Goal: Task Accomplishment & Management: Use online tool/utility

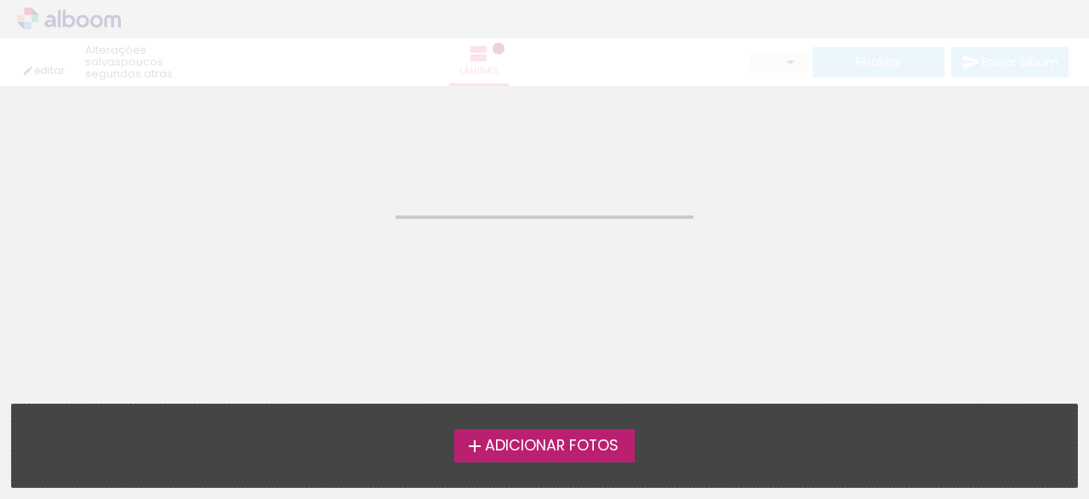
click at [217, 127] on neon-animatable "Confirmar Cancelar" at bounding box center [544, 172] width 1089 height 173
click at [511, 440] on span "Adicionar Fotos" at bounding box center [552, 445] width 134 height 15
click at [0, 0] on input "file" at bounding box center [0, 0] width 0 height 0
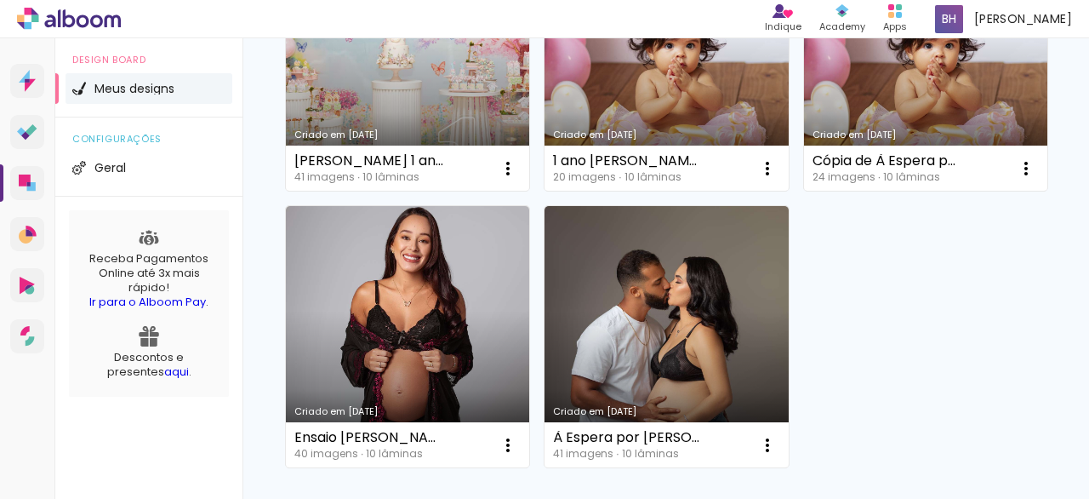
scroll to position [824, 0]
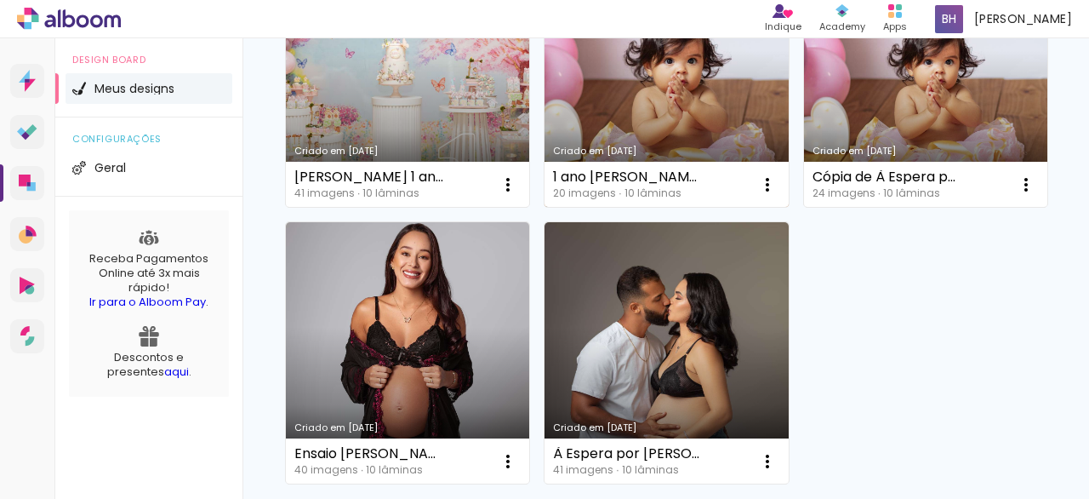
click at [612, 208] on link "Criado em [DATE]" at bounding box center [665, 76] width 243 height 261
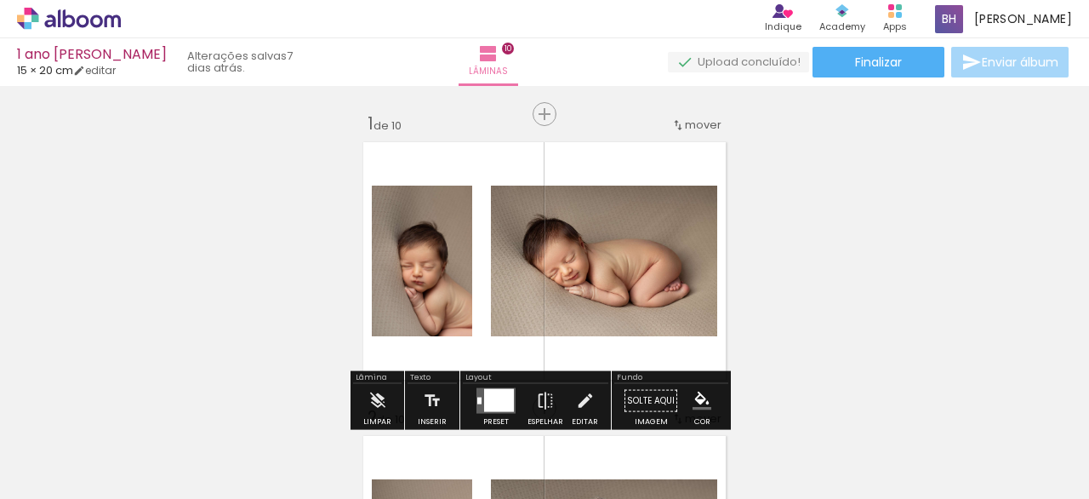
drag, startPoint x: 1074, startPoint y: 126, endPoint x: 1069, endPoint y: 147, distance: 22.1
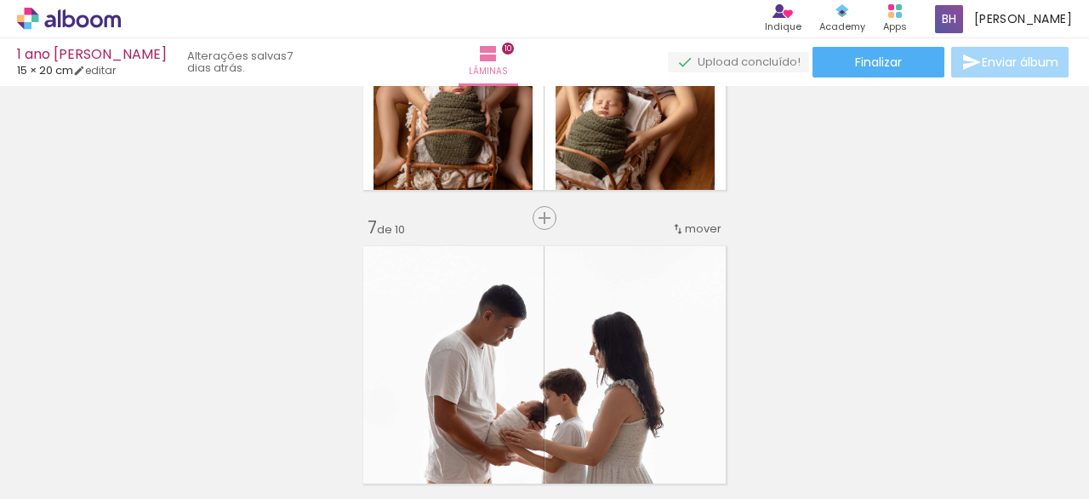
scroll to position [1608, 0]
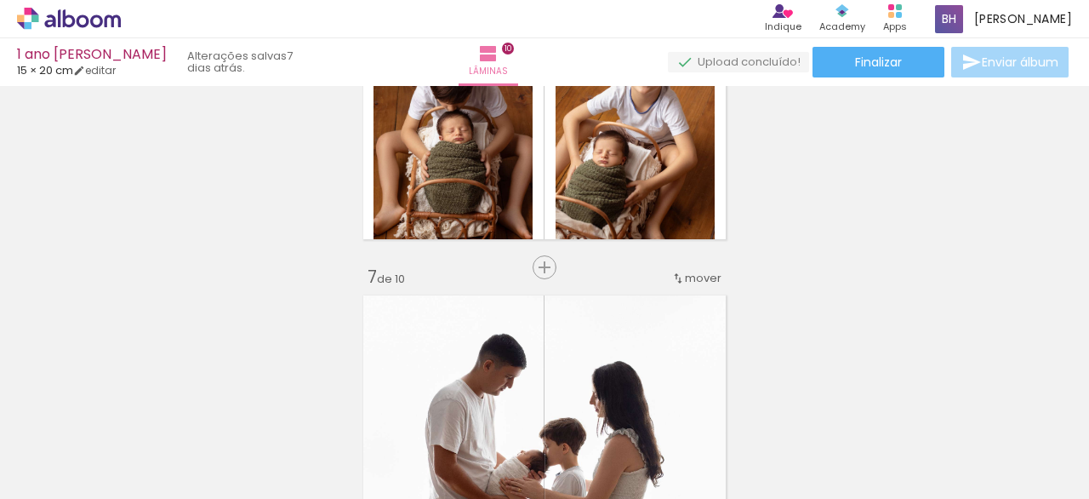
click at [35, 470] on iron-icon at bounding box center [24, 475] width 20 height 20
click at [0, 0] on input "file" at bounding box center [0, 0] width 0 height 0
click at [78, 470] on span "Adicionar Fotos" at bounding box center [60, 475] width 51 height 19
click at [0, 0] on input "file" at bounding box center [0, 0] width 0 height 0
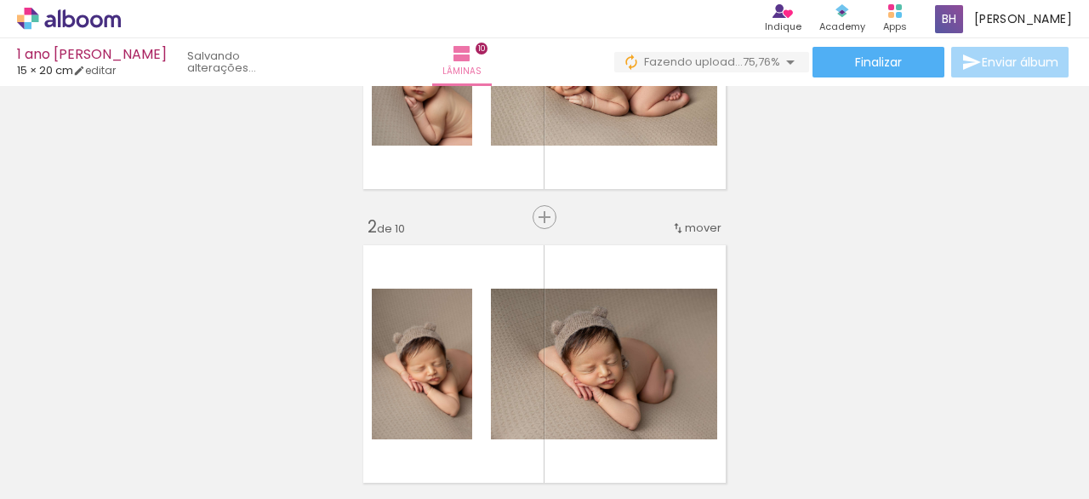
scroll to position [173, 0]
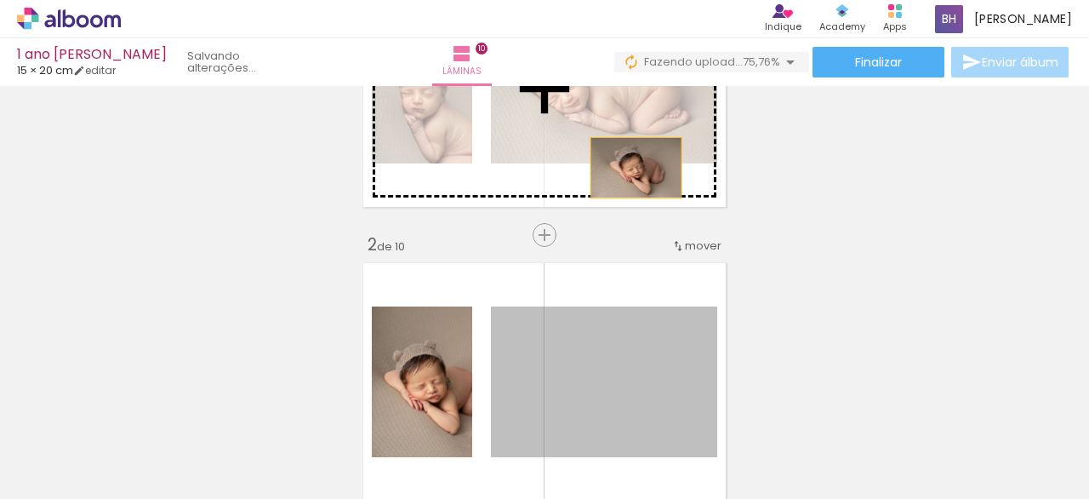
drag, startPoint x: 591, startPoint y: 363, endPoint x: 642, endPoint y: 147, distance: 222.0
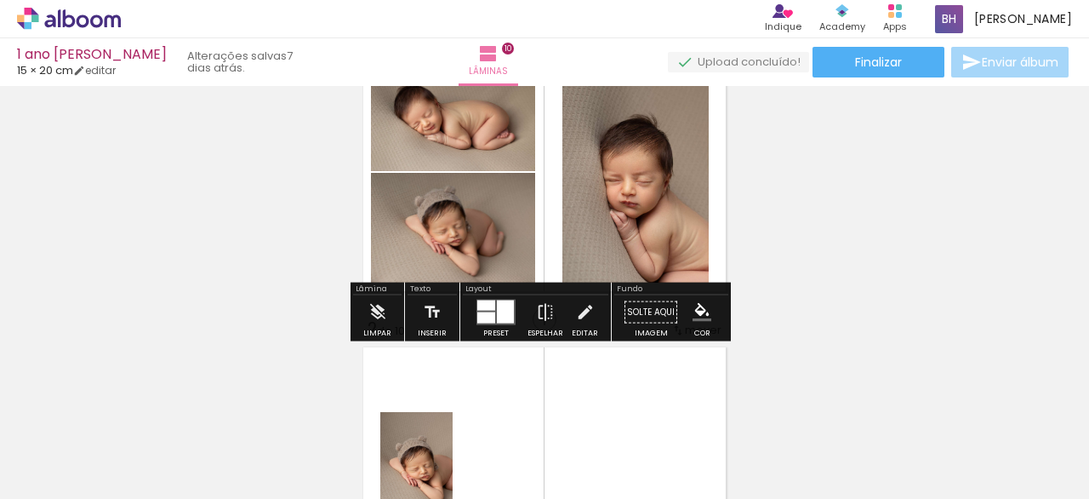
scroll to position [88, 0]
click at [491, 318] on quentale-layouter at bounding box center [495, 313] width 39 height 26
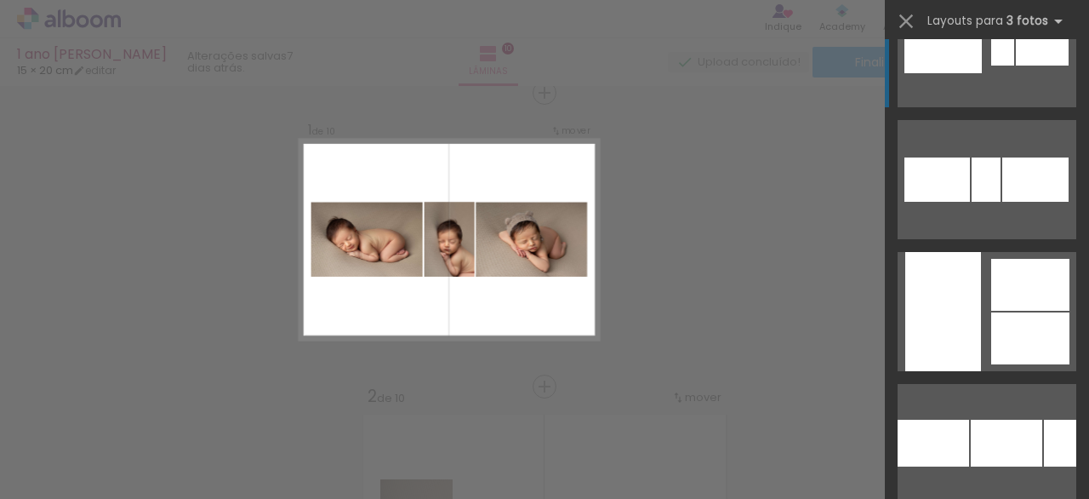
scroll to position [2835, 0]
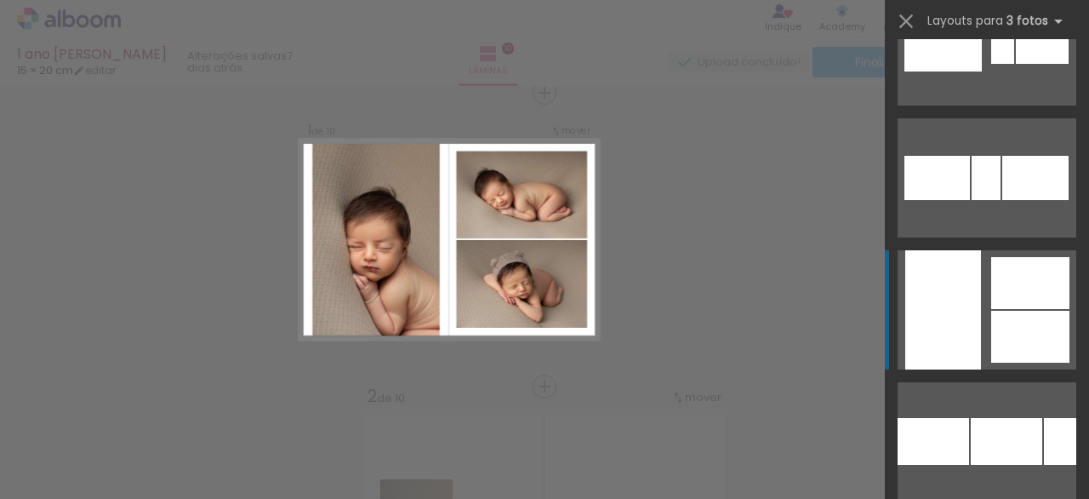
click at [1018, 317] on div at bounding box center [1030, 337] width 78 height 52
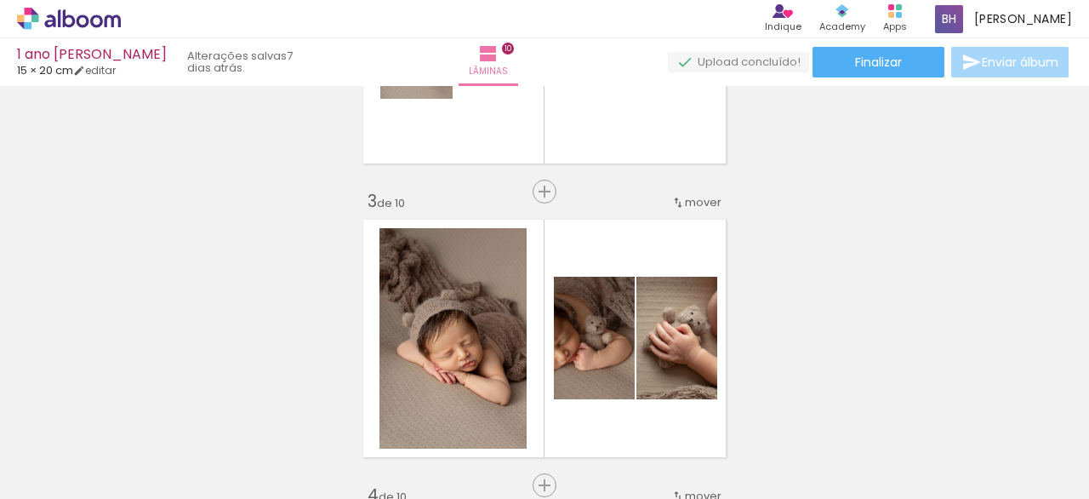
scroll to position [510, 0]
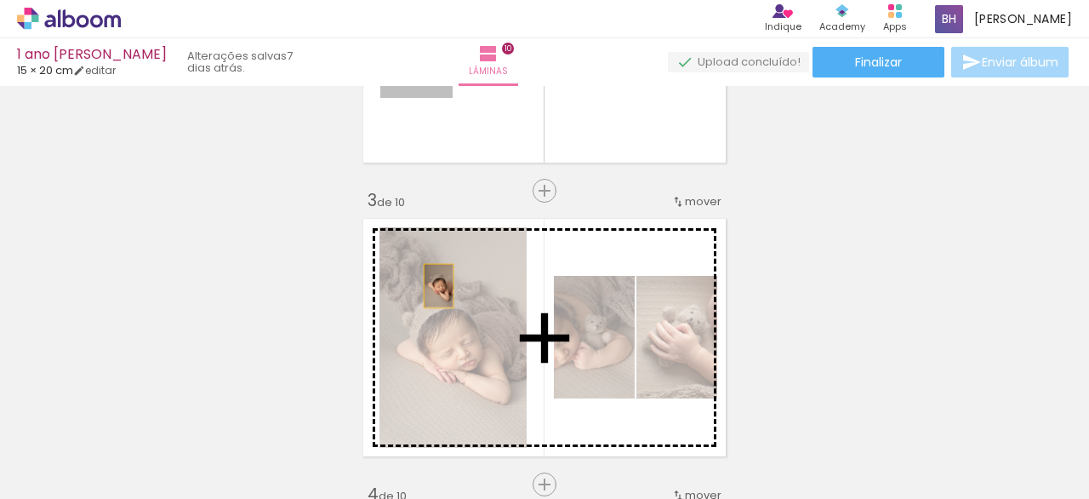
drag, startPoint x: 412, startPoint y: 95, endPoint x: 426, endPoint y: 277, distance: 182.6
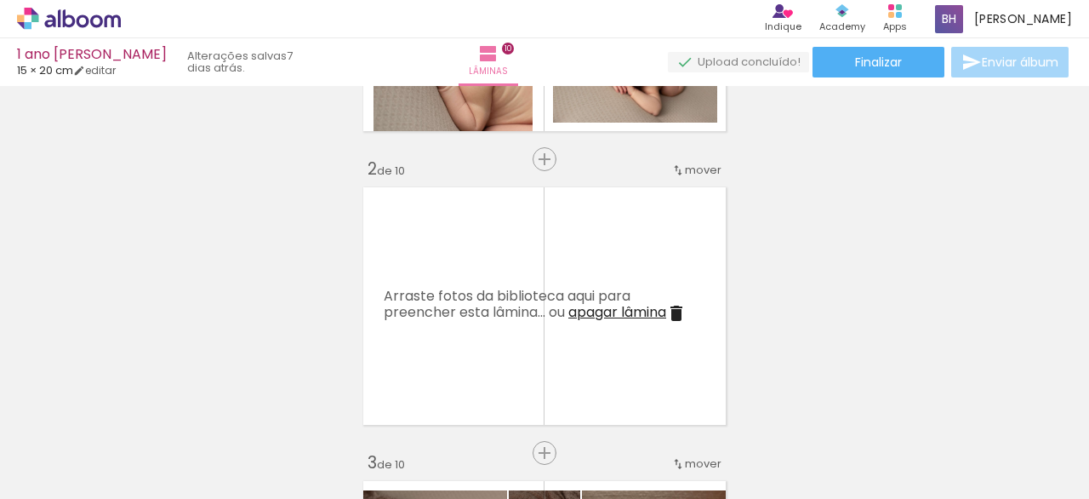
scroll to position [225, 0]
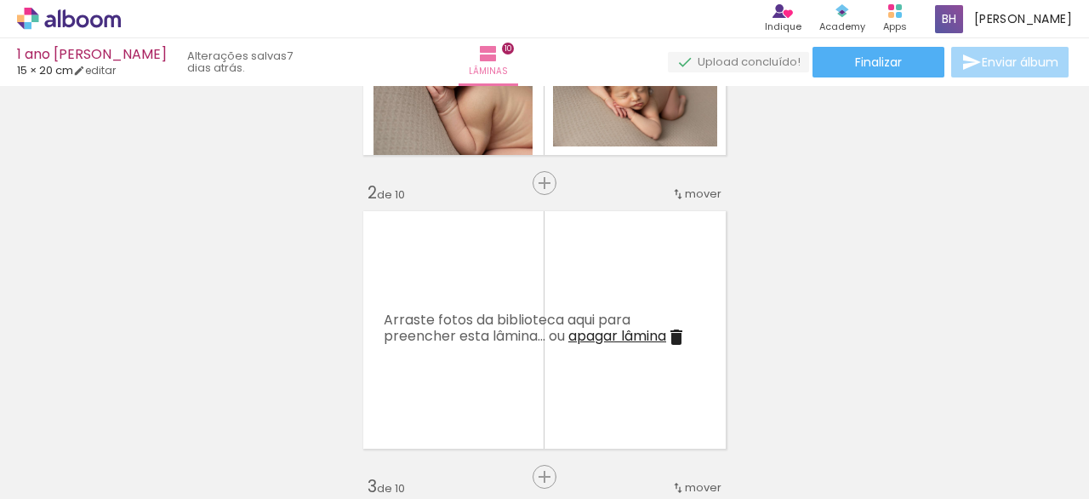
click at [675, 332] on iron-icon at bounding box center [676, 337] width 20 height 20
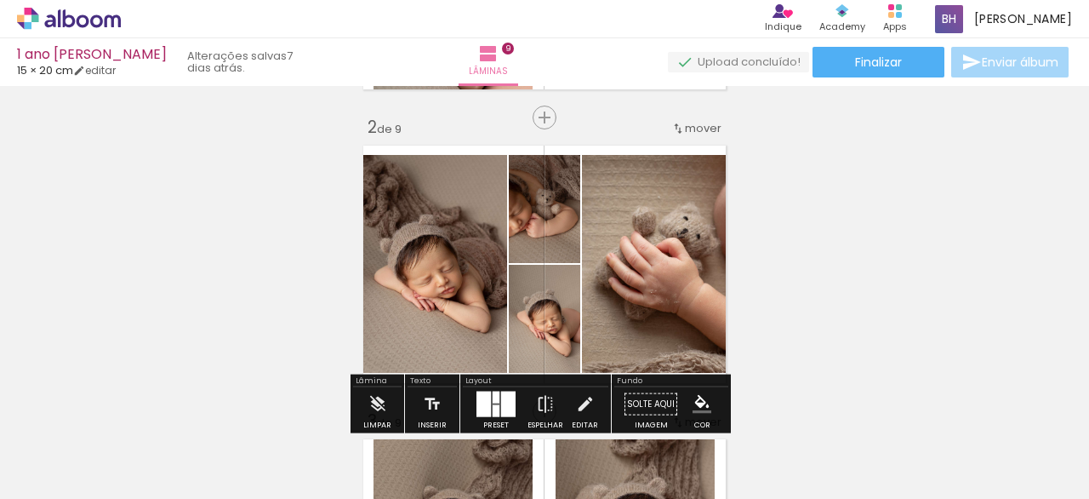
scroll to position [303, 0]
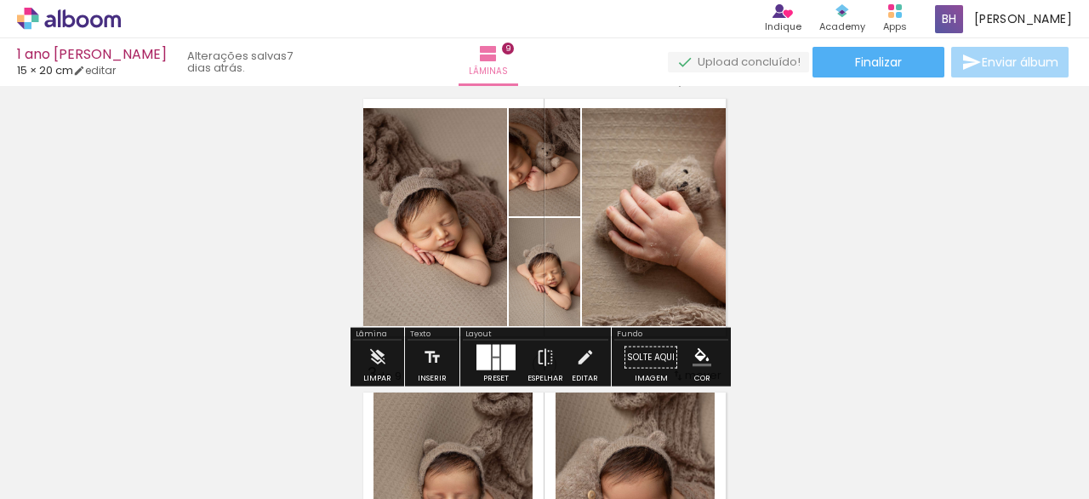
scroll to position [337, 0]
click at [501, 351] on div at bounding box center [508, 358] width 14 height 26
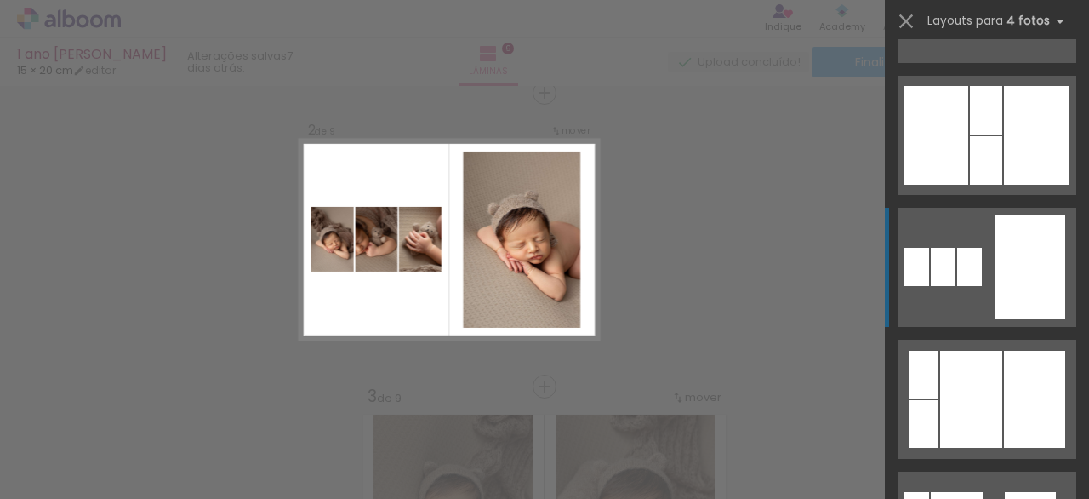
scroll to position [1566, 0]
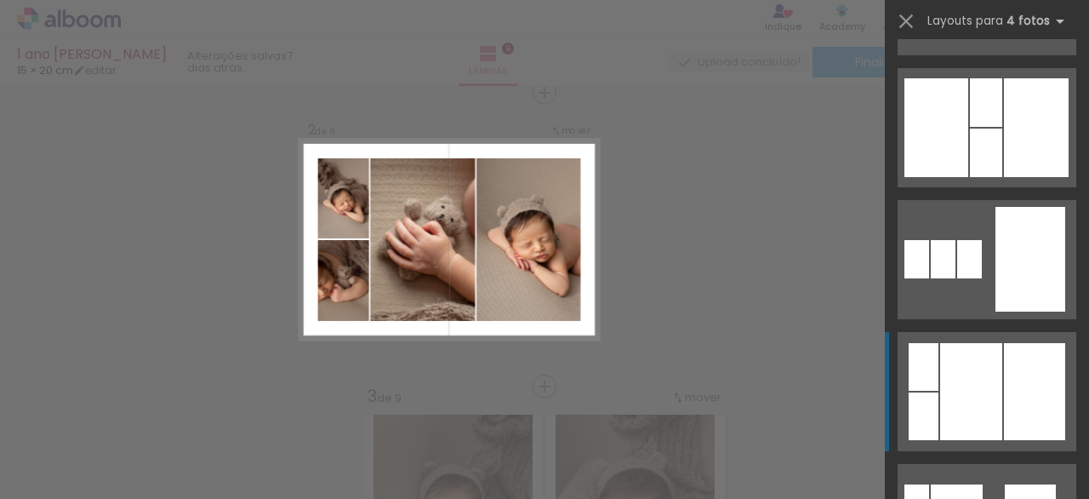
click at [981, 383] on div at bounding box center [971, 391] width 62 height 97
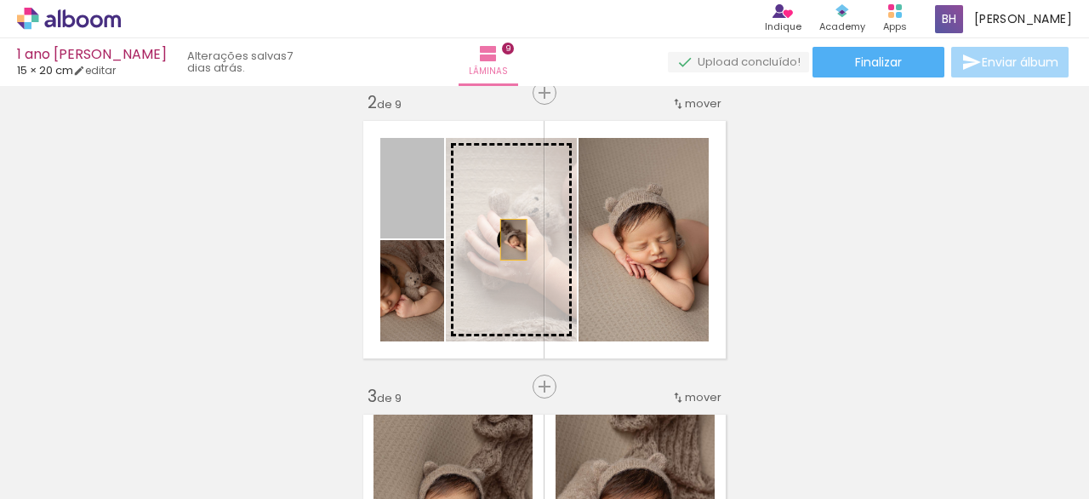
drag, startPoint x: 421, startPoint y: 207, endPoint x: 507, endPoint y: 242, distance: 92.7
click at [0, 0] on slot at bounding box center [0, 0] width 0 height 0
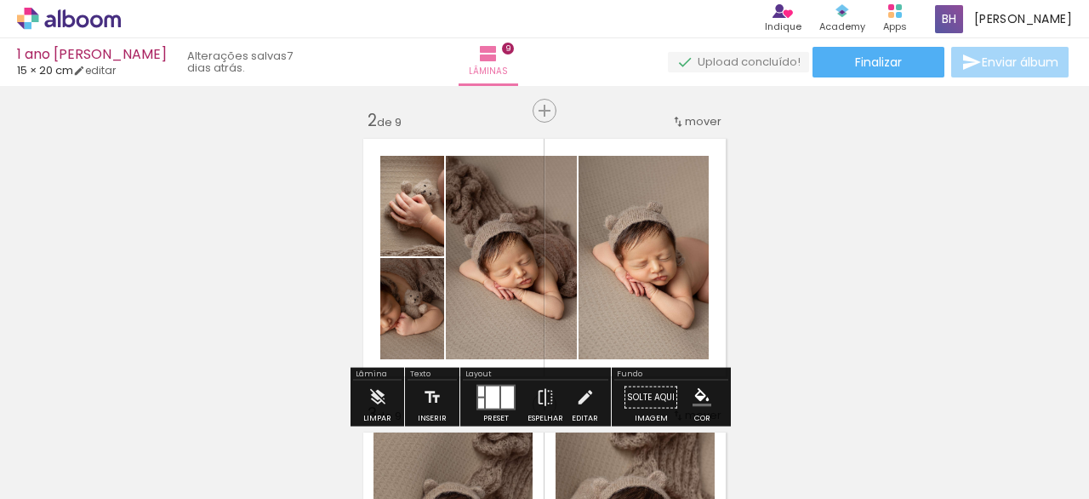
scroll to position [334, 0]
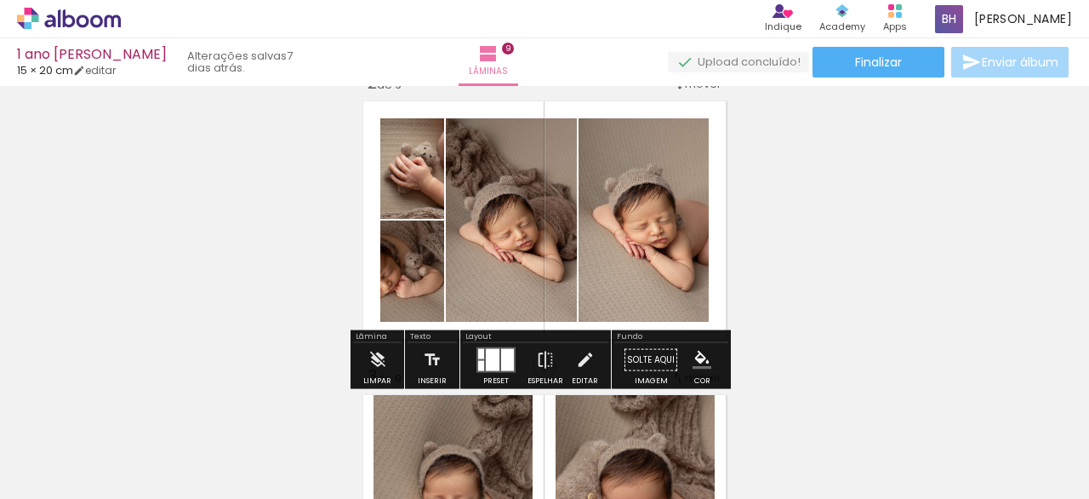
click at [501, 356] on div at bounding box center [507, 360] width 13 height 22
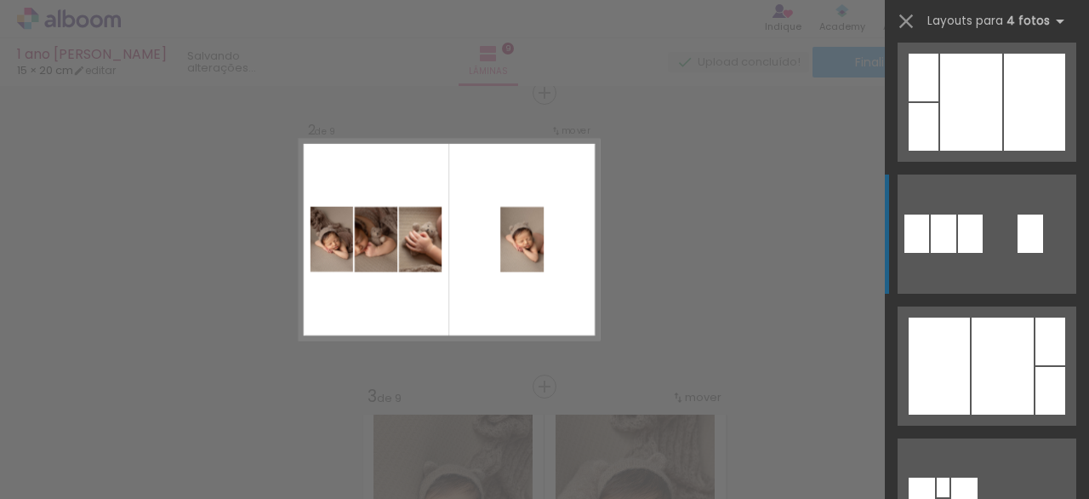
scroll to position [3765, 0]
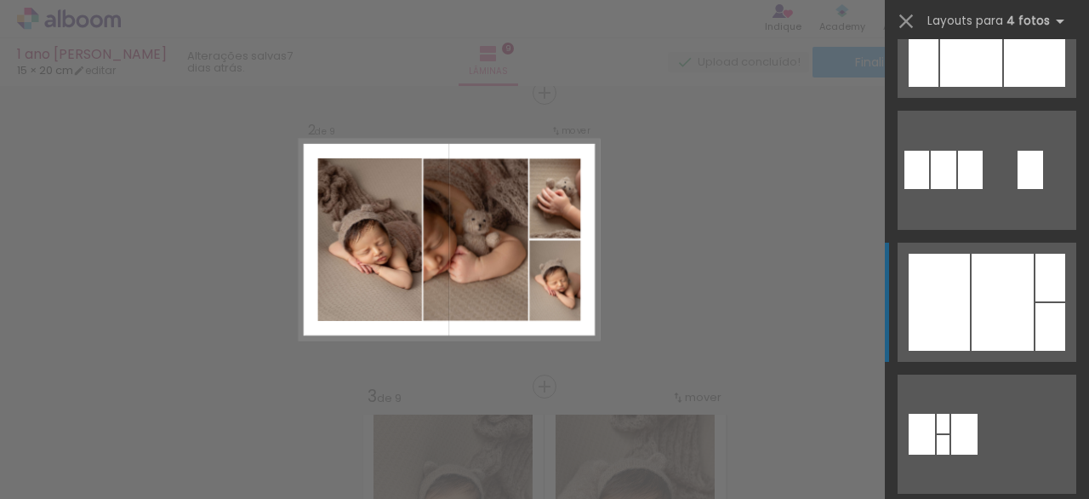
click at [985, 282] on div at bounding box center [1003, 302] width 62 height 97
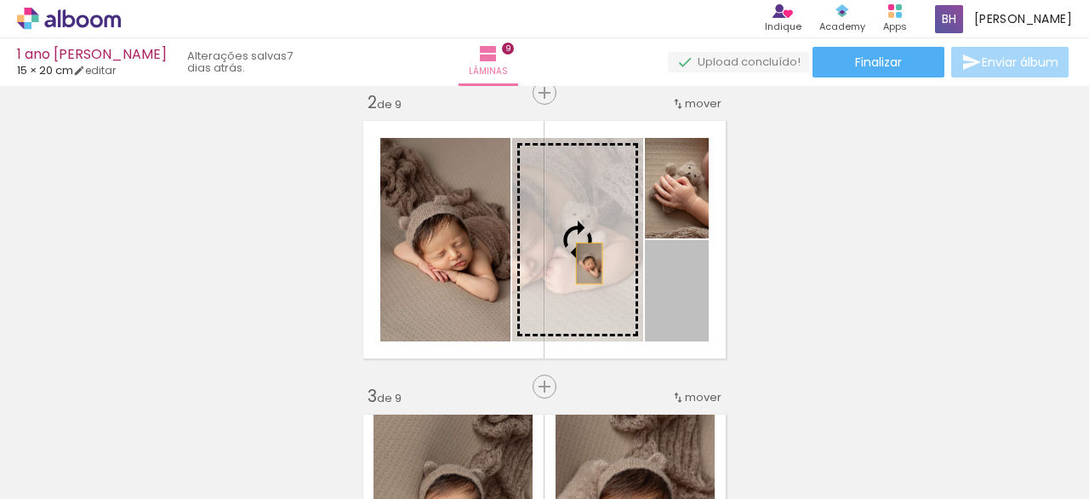
drag, startPoint x: 680, startPoint y: 296, endPoint x: 583, endPoint y: 263, distance: 102.5
click at [0, 0] on slot at bounding box center [0, 0] width 0 height 0
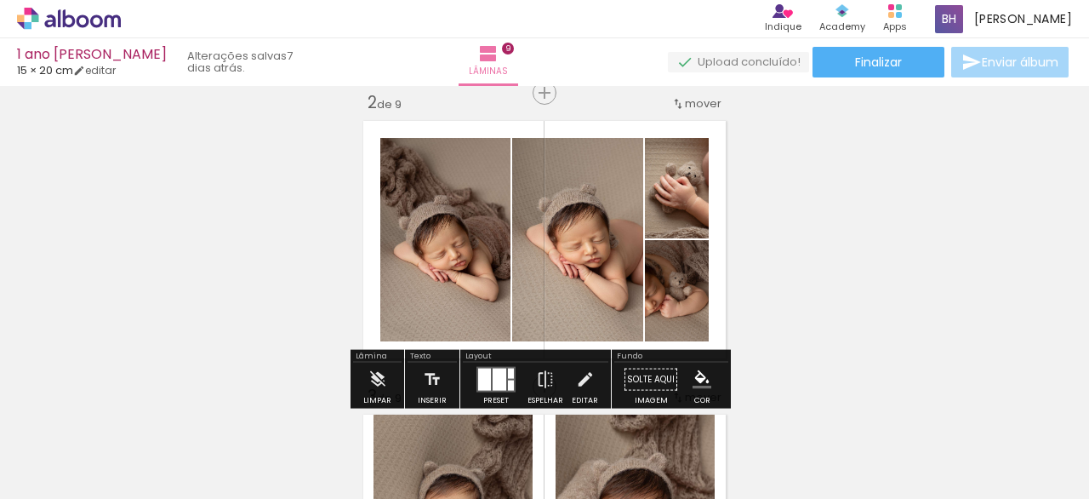
click at [497, 379] on div at bounding box center [500, 379] width 14 height 22
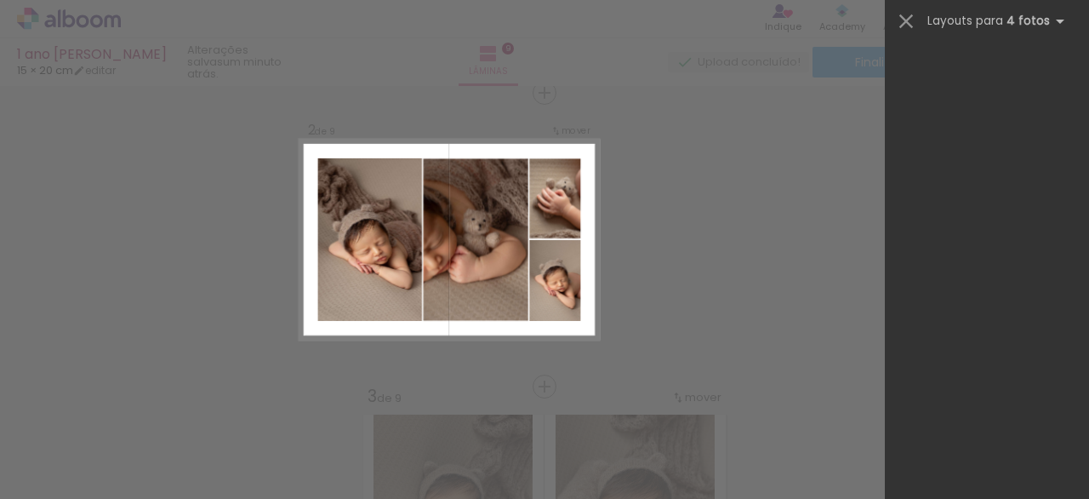
scroll to position [0, 0]
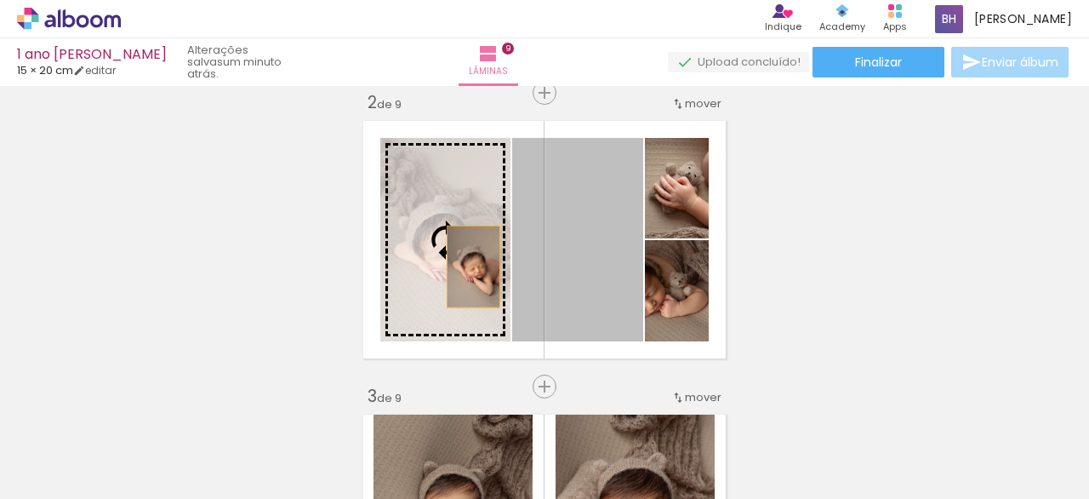
drag, startPoint x: 573, startPoint y: 262, endPoint x: 443, endPoint y: 271, distance: 130.5
click at [0, 0] on slot at bounding box center [0, 0] width 0 height 0
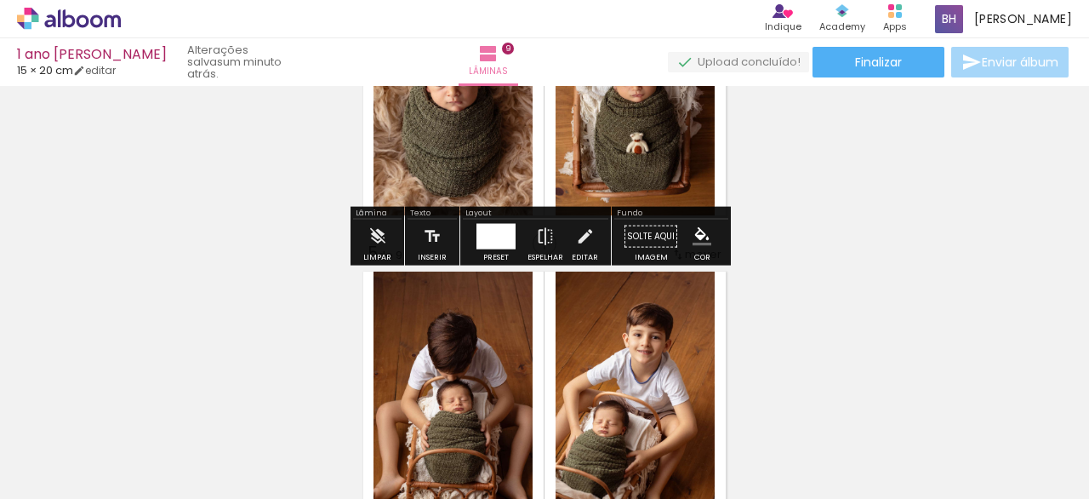
scroll to position [1062, 0]
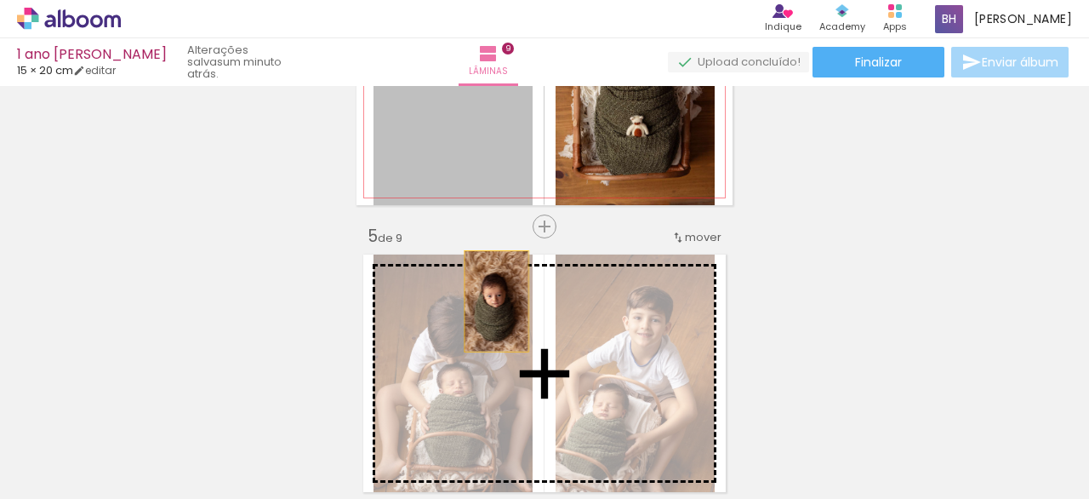
drag, startPoint x: 496, startPoint y: 137, endPoint x: 585, endPoint y: 157, distance: 91.6
click at [483, 322] on div "Inserir lâmina 1 de 9 Inserir lâmina 2 de 9 Inserir lâmina 3 de 9 Inserir lâmin…" at bounding box center [544, 498] width 1089 height 2936
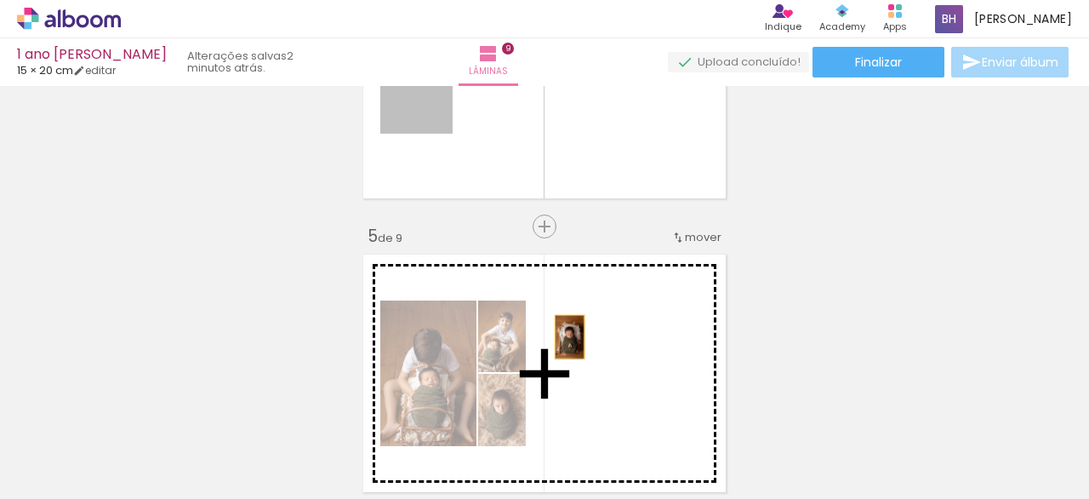
drag, startPoint x: 425, startPoint y: 120, endPoint x: 561, endPoint y: 339, distance: 257.8
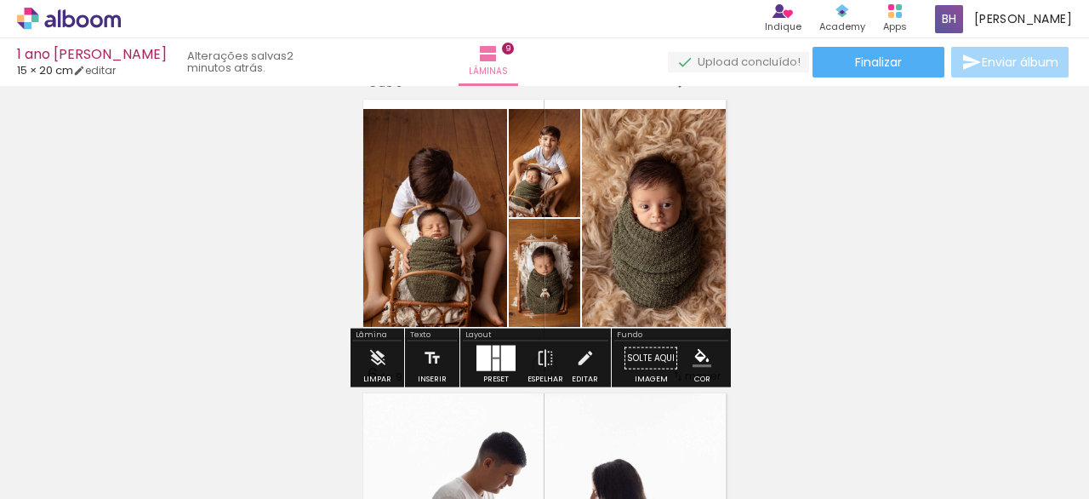
scroll to position [1221, 0]
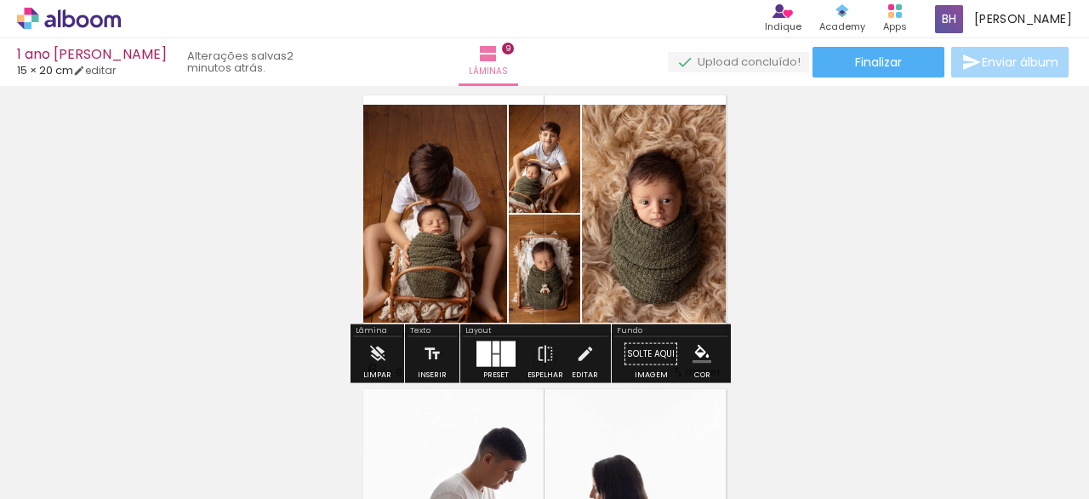
click at [501, 361] on div at bounding box center [508, 354] width 14 height 26
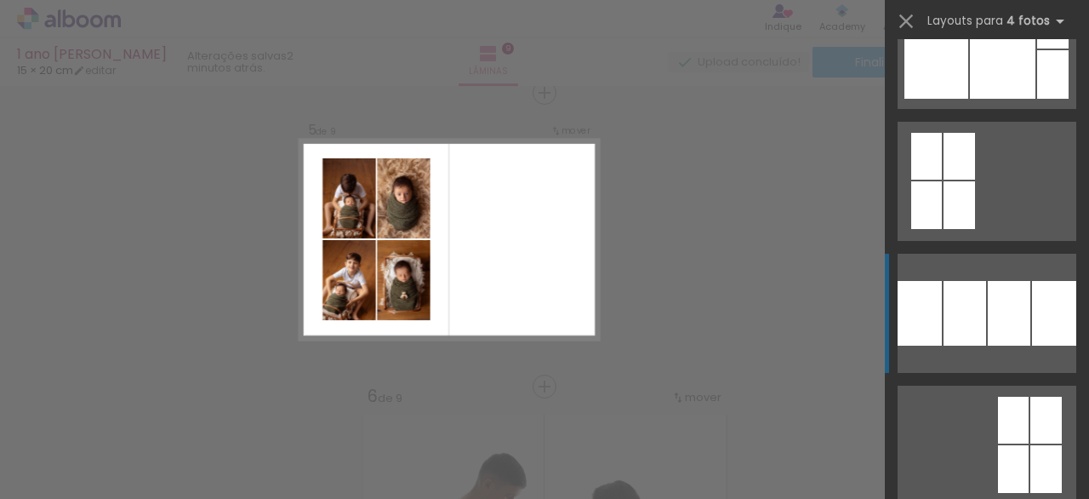
scroll to position [196, 0]
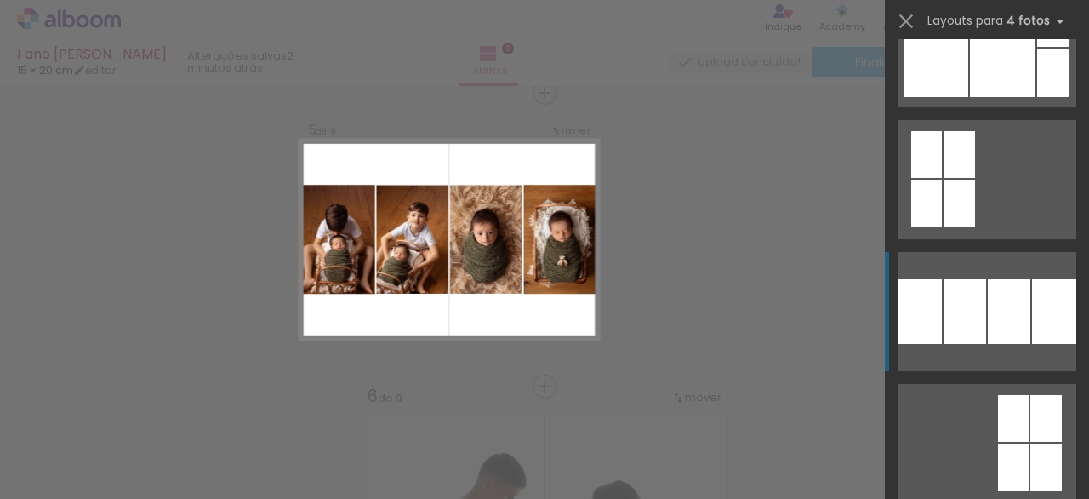
click at [976, 300] on div at bounding box center [964, 311] width 43 height 65
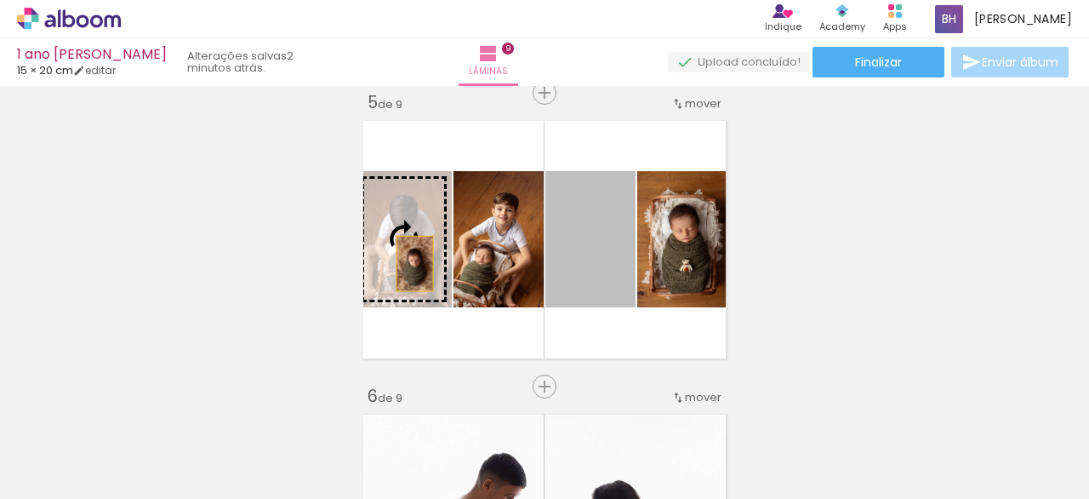
drag, startPoint x: 602, startPoint y: 254, endPoint x: 440, endPoint y: 261, distance: 162.6
click at [0, 0] on slot at bounding box center [0, 0] width 0 height 0
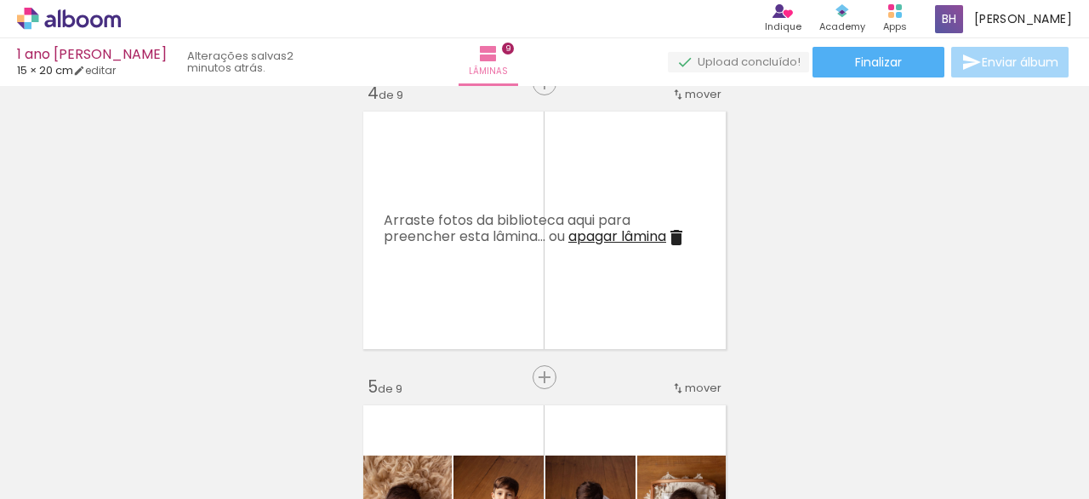
scroll to position [872, 0]
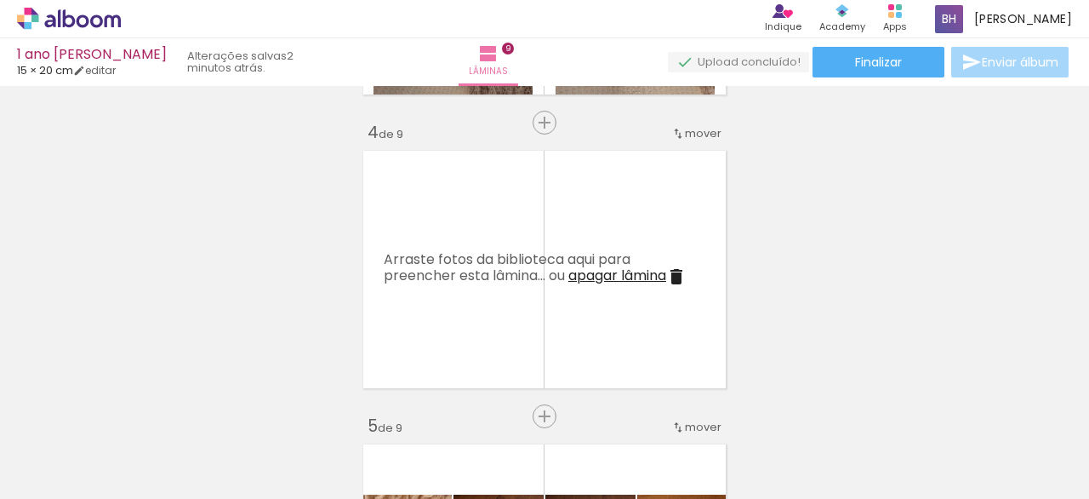
click at [677, 273] on iron-icon at bounding box center [676, 276] width 20 height 20
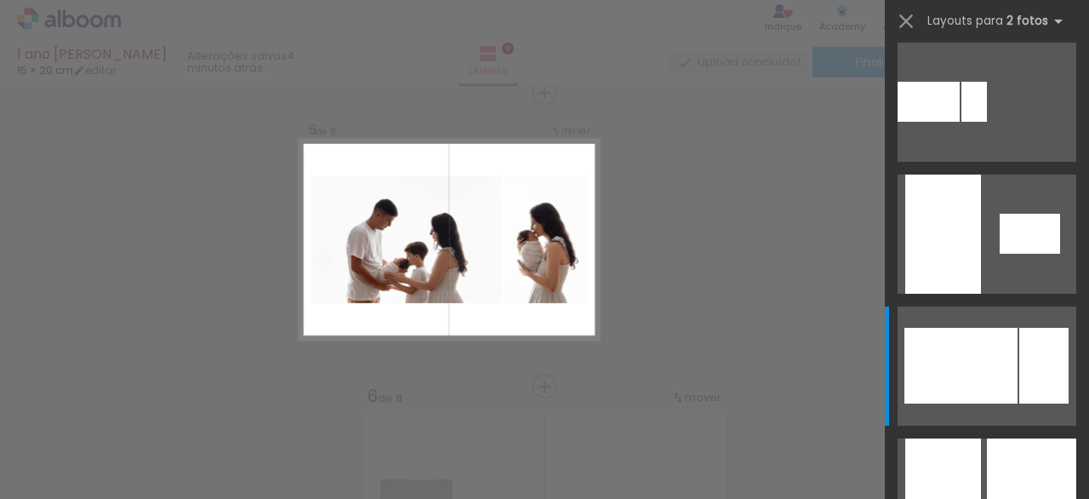
scroll to position [992, 0]
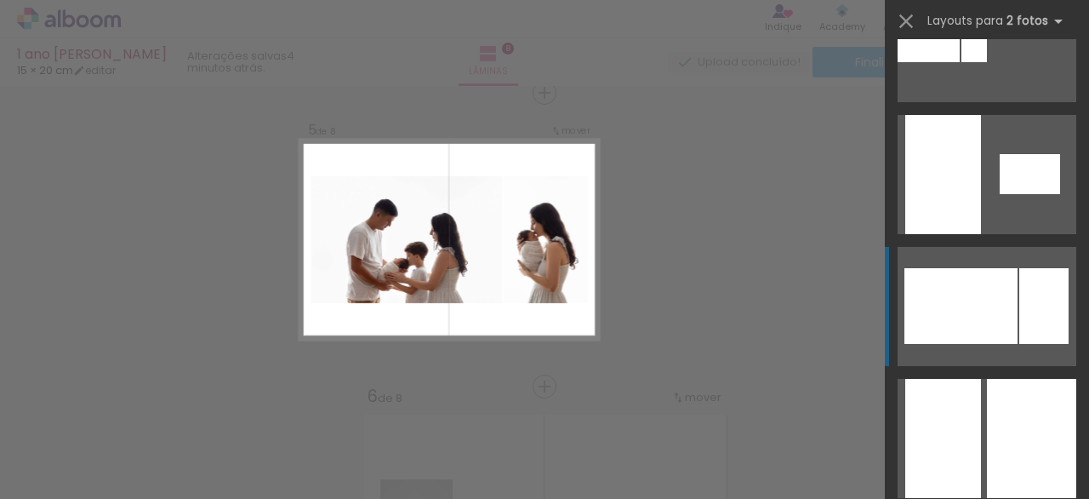
click at [1019, 294] on div at bounding box center [1043, 306] width 49 height 76
click at [1000, 310] on div at bounding box center [960, 306] width 113 height 76
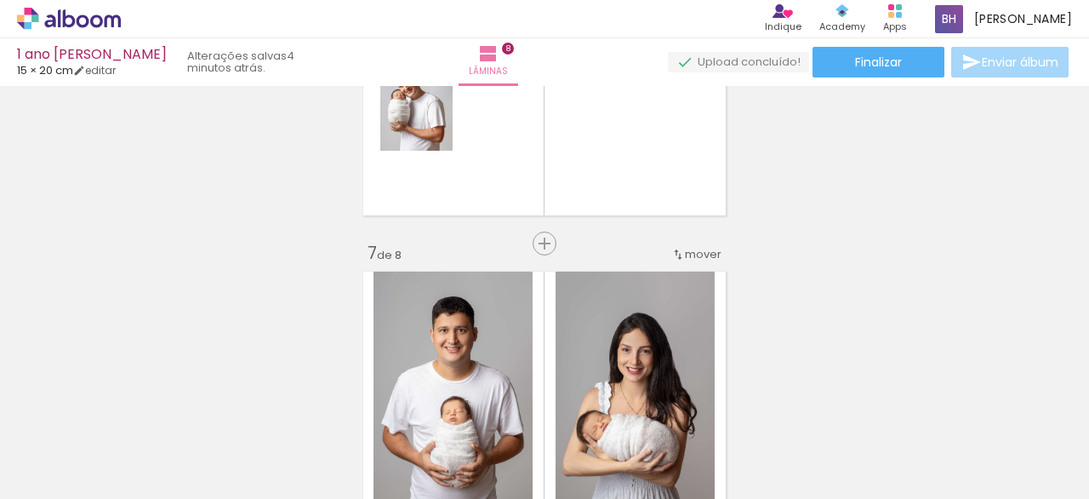
scroll to position [1592, 0]
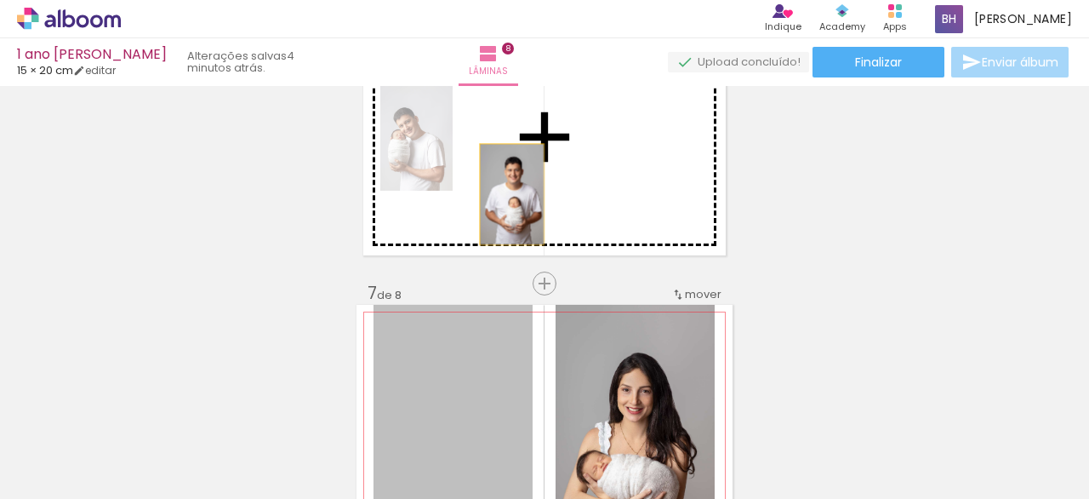
drag, startPoint x: 486, startPoint y: 365, endPoint x: 507, endPoint y: 184, distance: 182.5
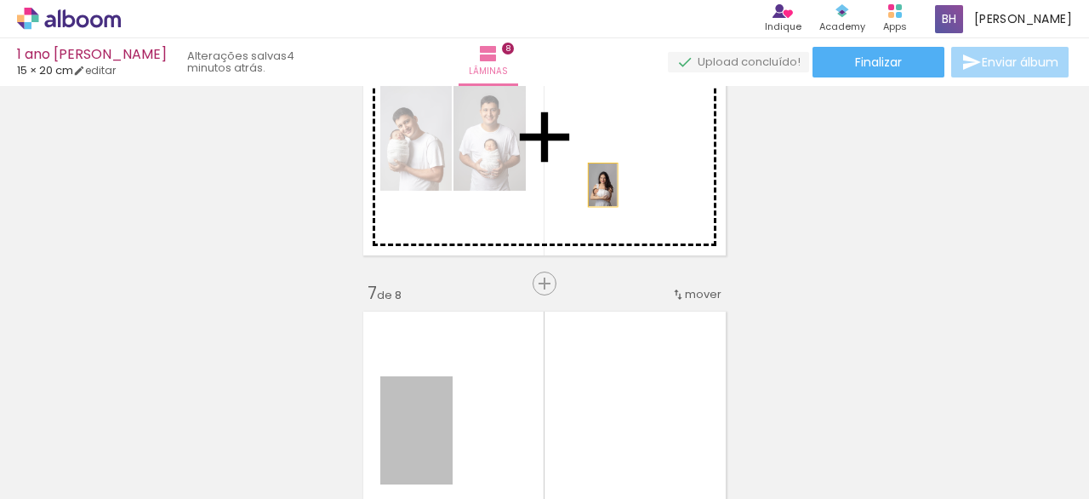
drag, startPoint x: 446, startPoint y: 382, endPoint x: 590, endPoint y: 185, distance: 244.7
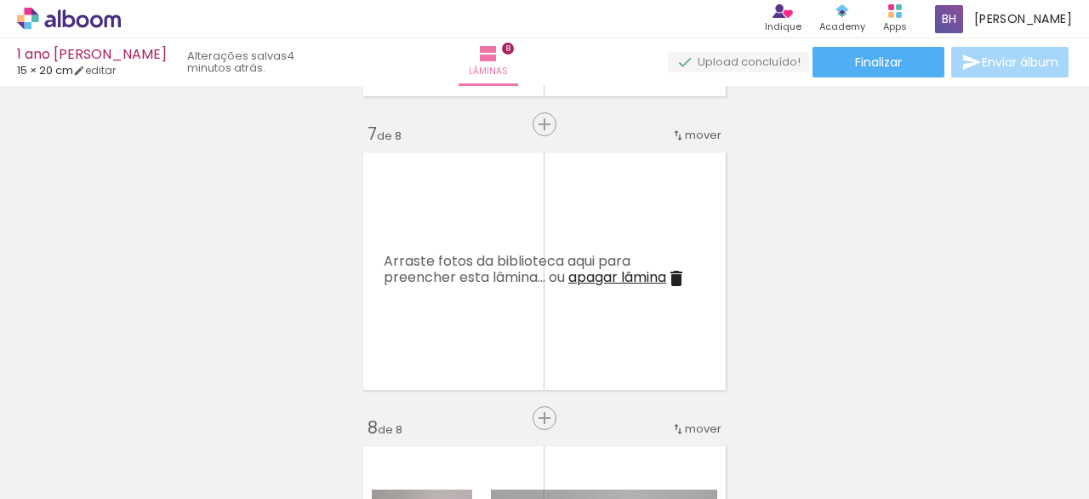
scroll to position [1756, 0]
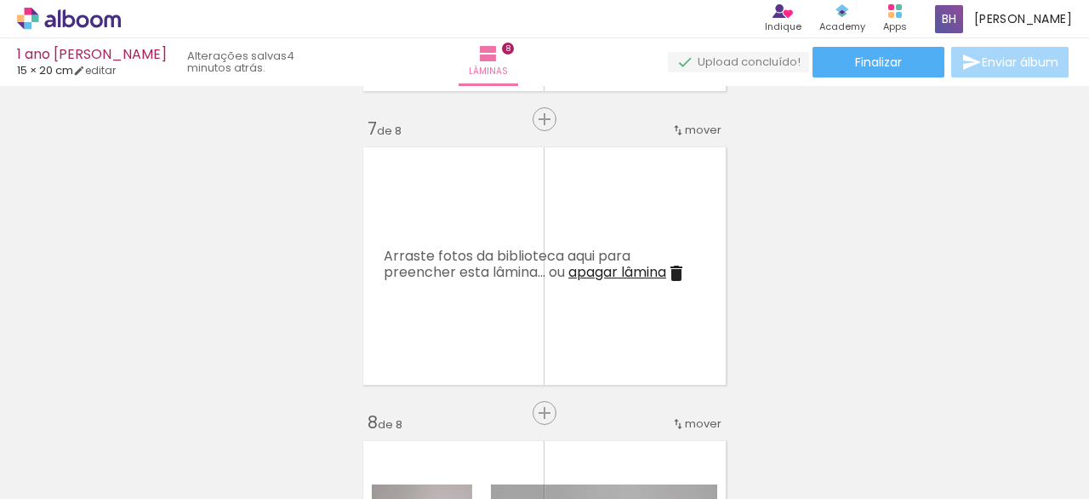
click at [677, 275] on iron-icon at bounding box center [676, 273] width 20 height 20
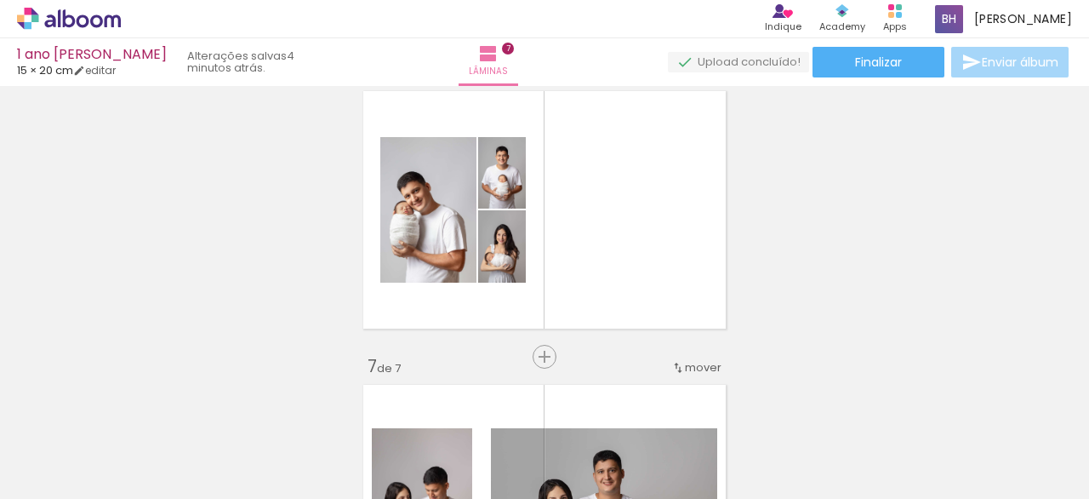
scroll to position [1518, 0]
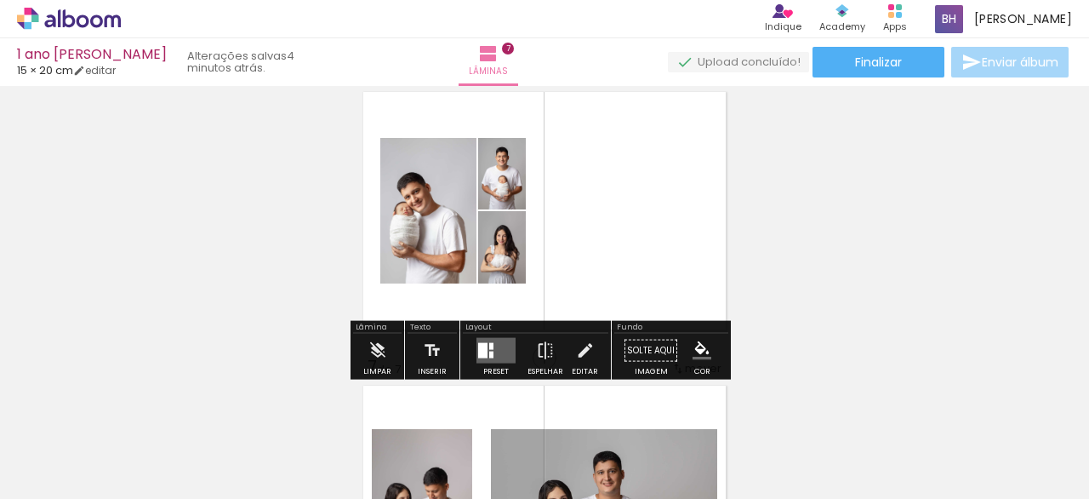
click at [478, 354] on div at bounding box center [482, 350] width 9 height 15
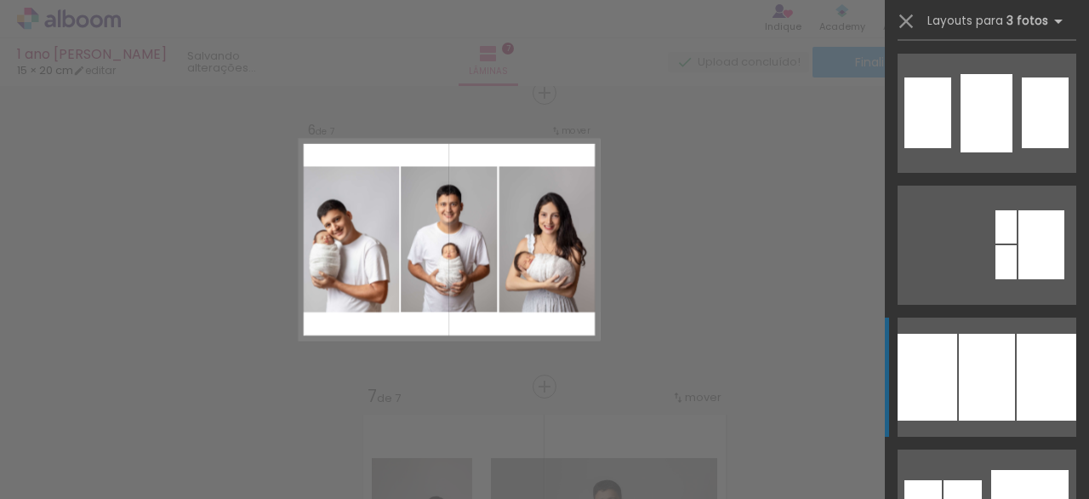
scroll to position [1864, 0]
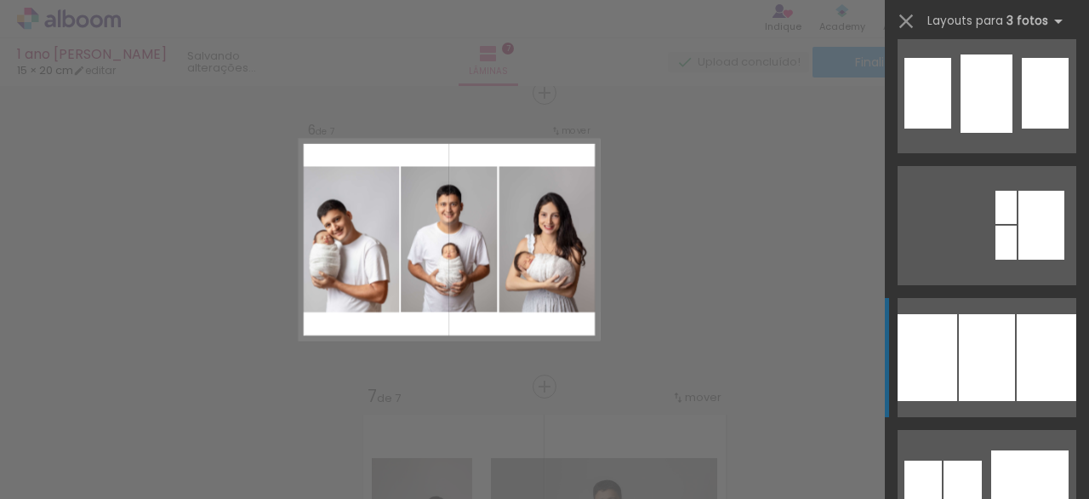
click at [980, 326] on div at bounding box center [987, 357] width 56 height 87
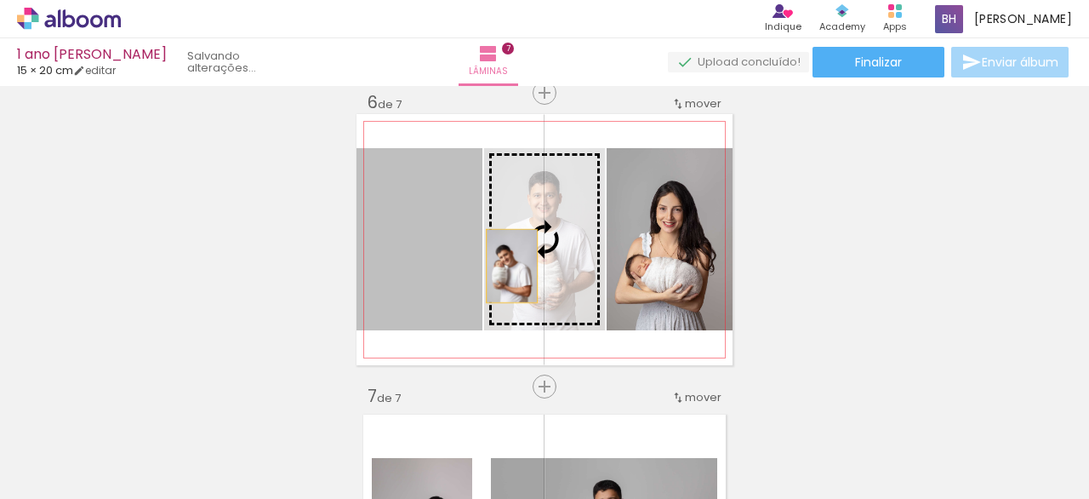
drag, startPoint x: 425, startPoint y: 273, endPoint x: 518, endPoint y: 263, distance: 93.3
click at [0, 0] on slot at bounding box center [0, 0] width 0 height 0
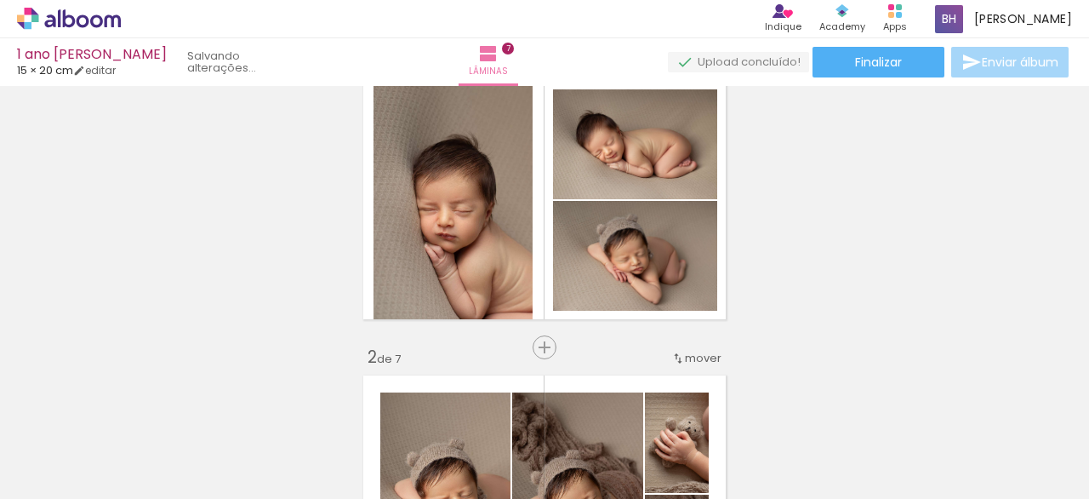
scroll to position [84, 0]
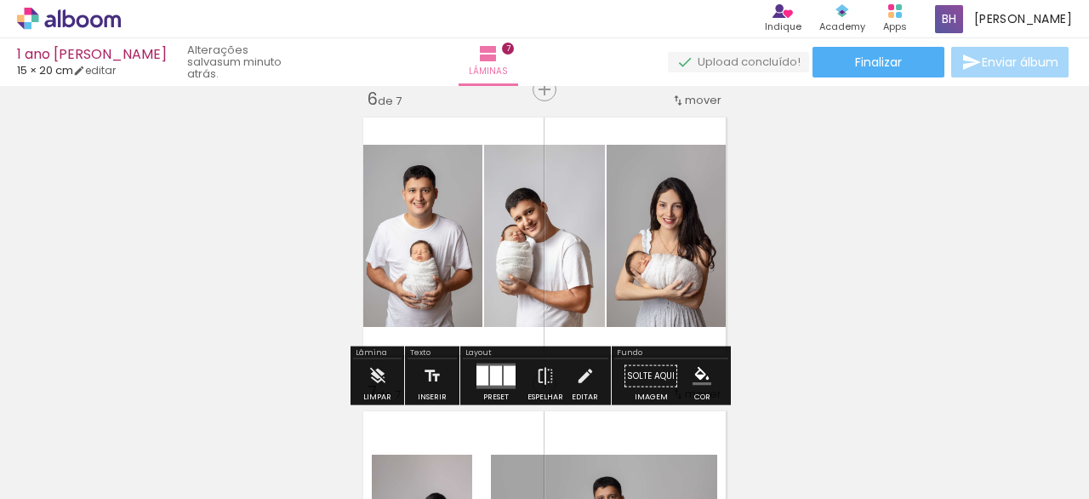
scroll to position [1490, 0]
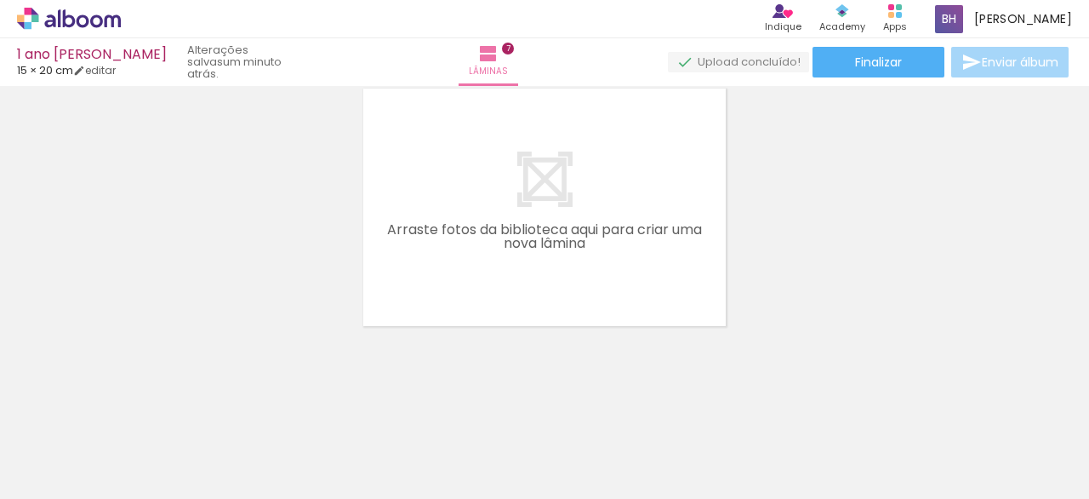
scroll to position [0, 1638]
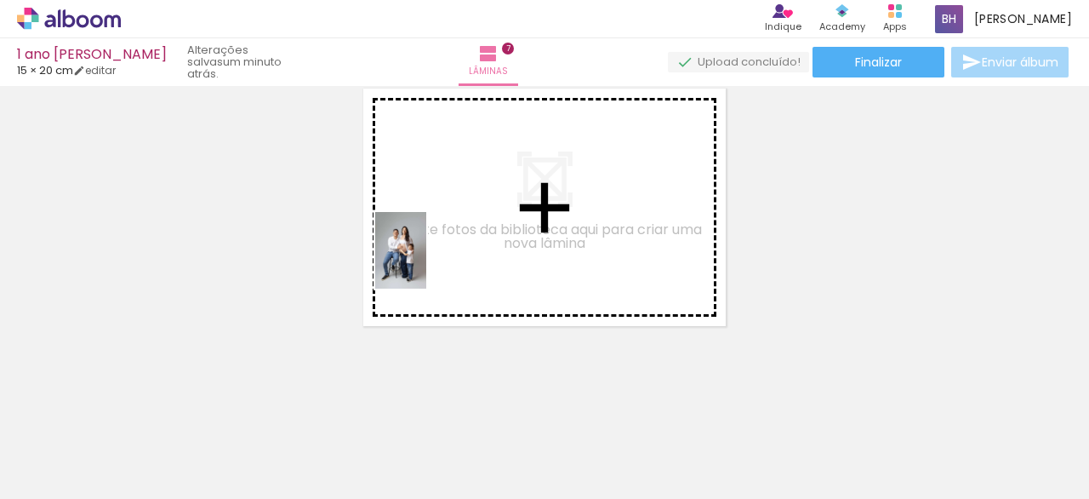
drag, startPoint x: 449, startPoint y: 450, endPoint x: 456, endPoint y: 257, distance: 193.2
click at [426, 239] on quentale-workspace at bounding box center [544, 249] width 1089 height 499
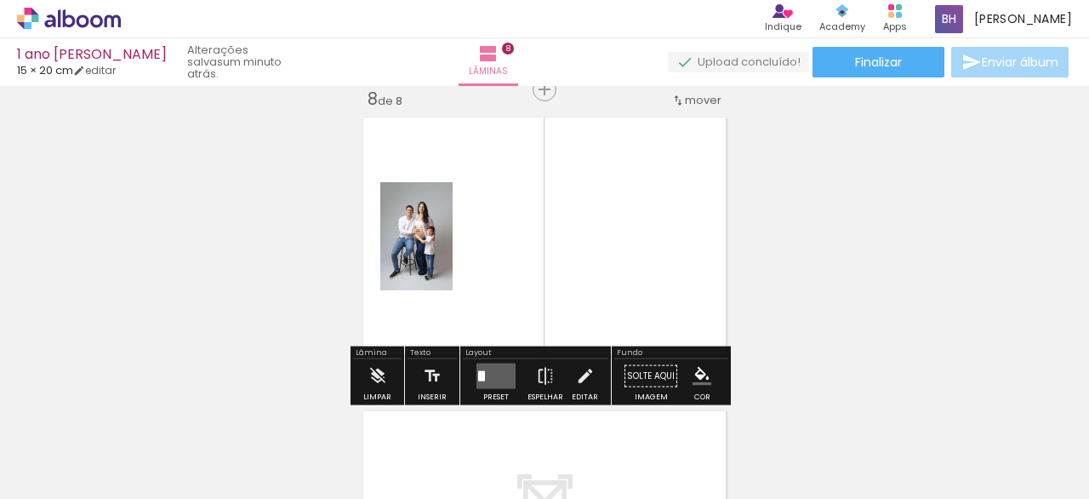
scroll to position [2076, 0]
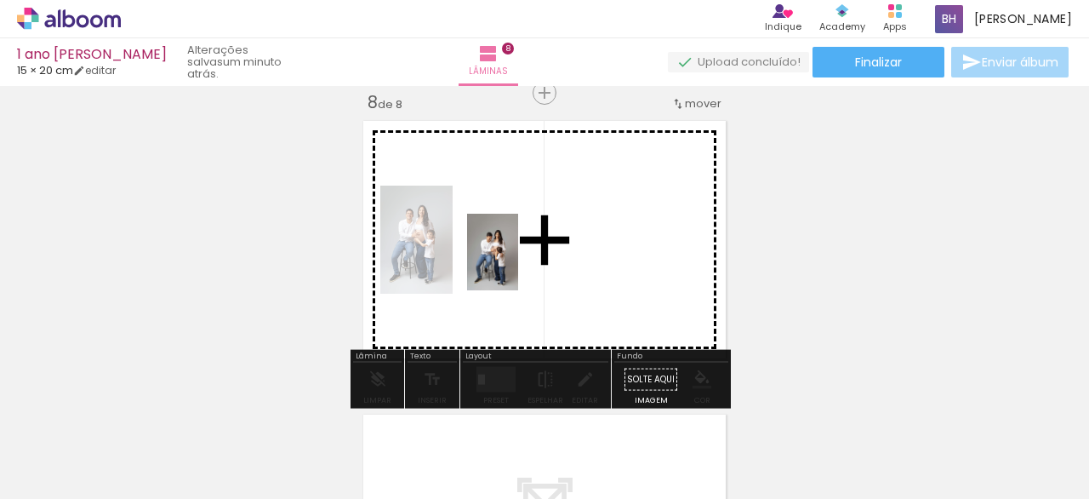
drag, startPoint x: 541, startPoint y: 437, endPoint x: 523, endPoint y: 253, distance: 185.5
click at [520, 239] on quentale-workspace at bounding box center [544, 249] width 1089 height 499
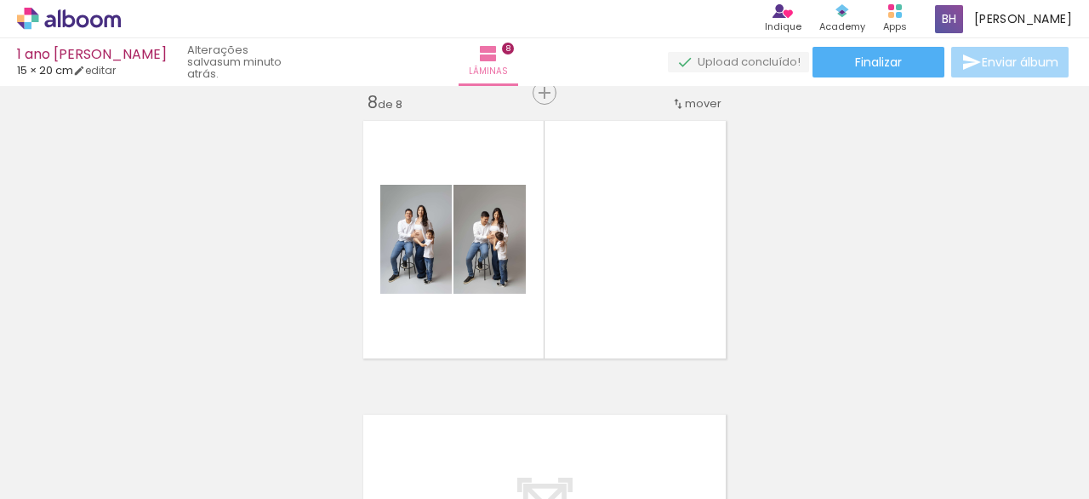
scroll to position [0, 1838]
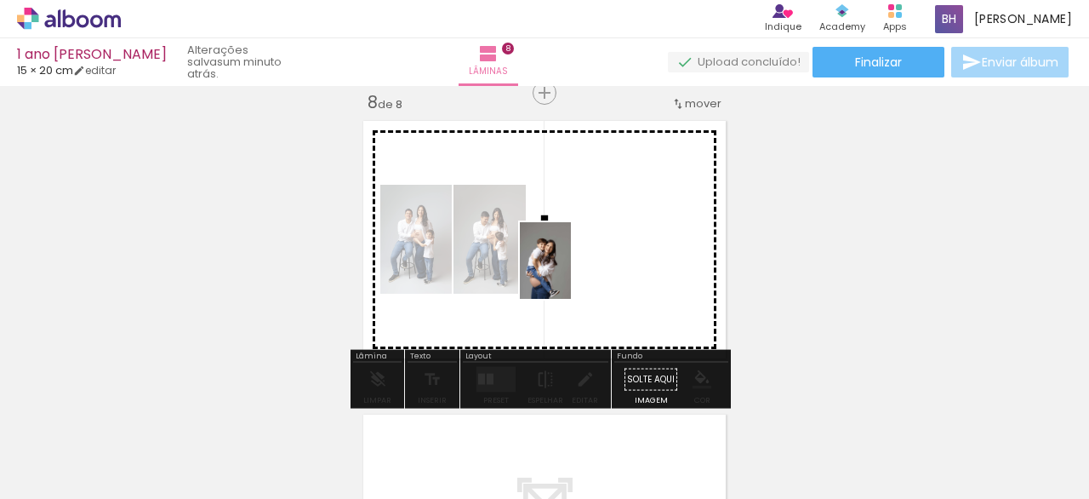
drag, startPoint x: 436, startPoint y: 464, endPoint x: 575, endPoint y: 266, distance: 241.2
click at [583, 269] on quentale-workspace at bounding box center [544, 249] width 1089 height 499
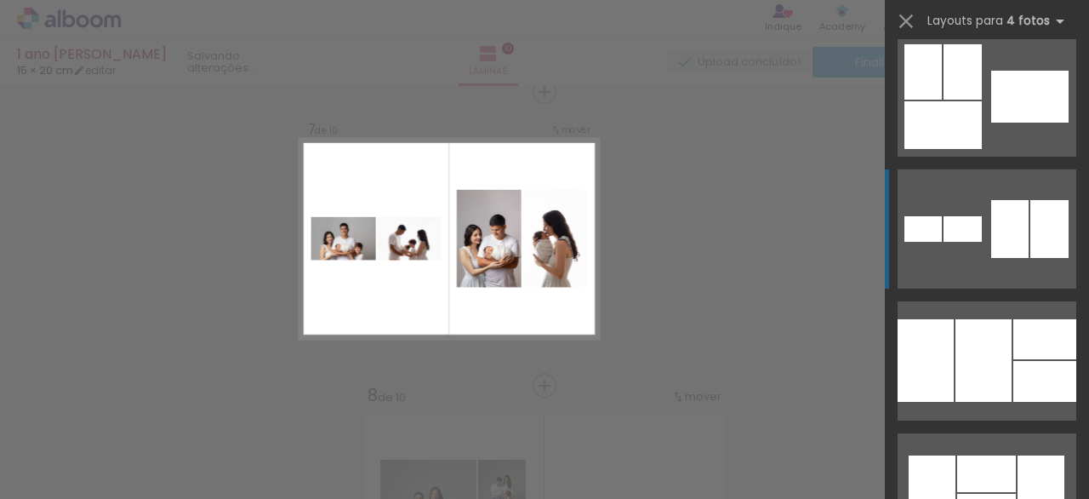
scroll to position [1862, 0]
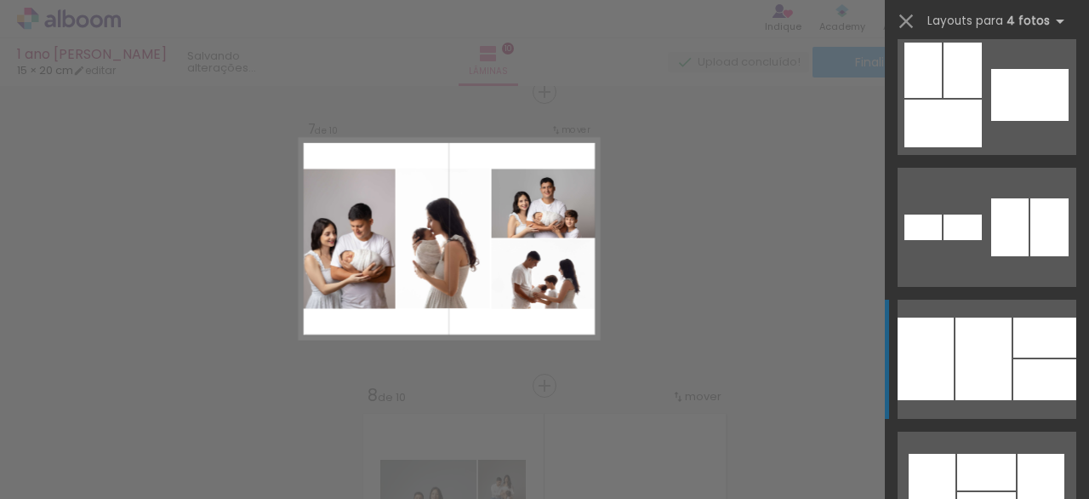
click at [977, 341] on div at bounding box center [983, 358] width 56 height 83
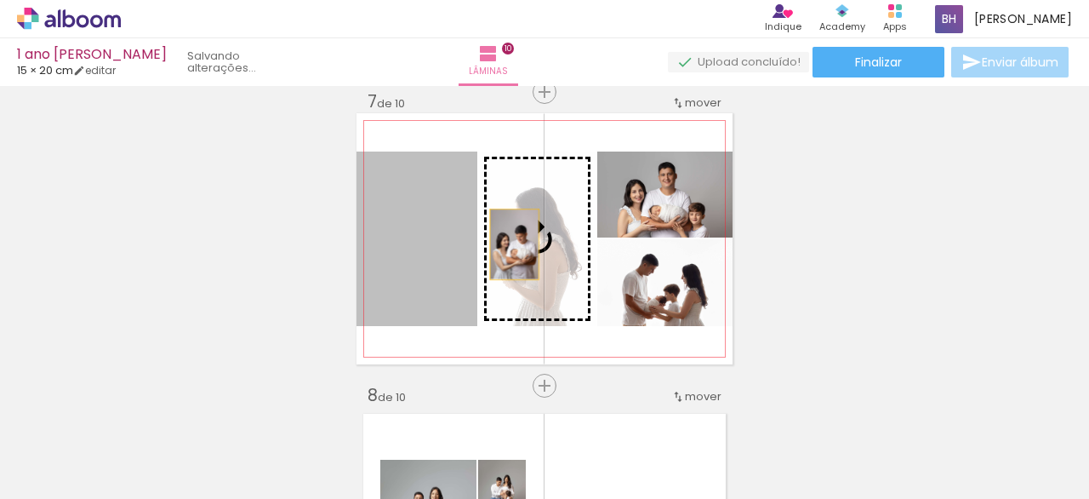
drag, startPoint x: 422, startPoint y: 252, endPoint x: 538, endPoint y: 252, distance: 115.7
click at [0, 0] on slot at bounding box center [0, 0] width 0 height 0
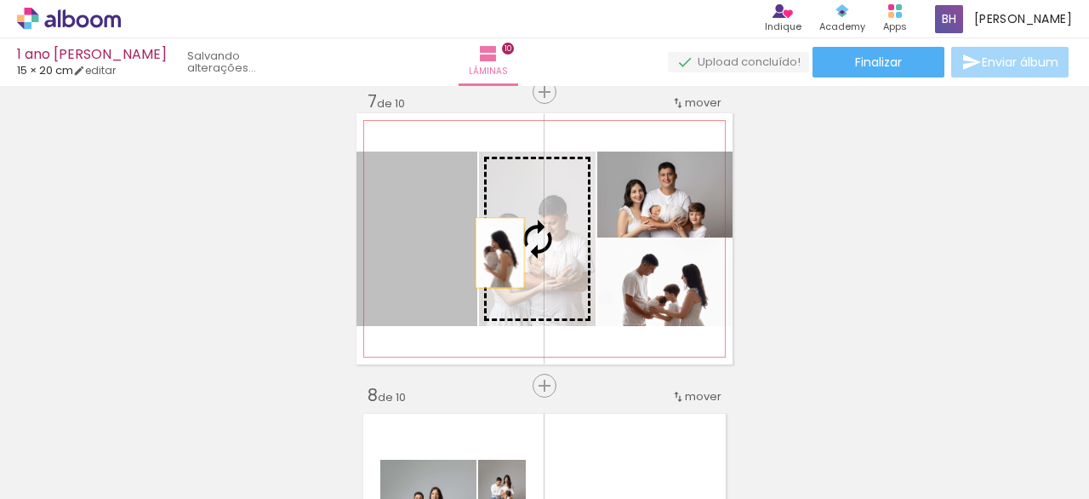
drag, startPoint x: 433, startPoint y: 261, endPoint x: 516, endPoint y: 242, distance: 84.6
click at [0, 0] on slot at bounding box center [0, 0] width 0 height 0
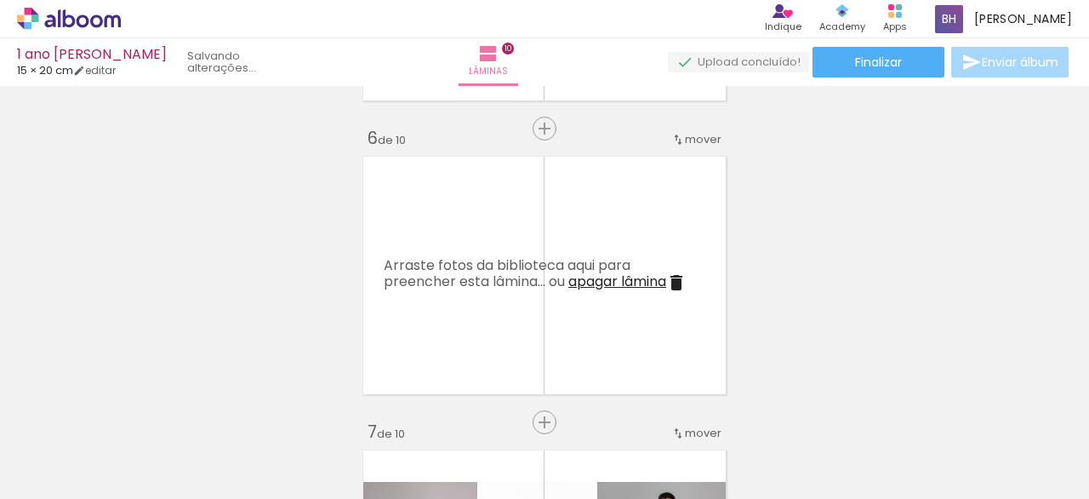
scroll to position [1463, 0]
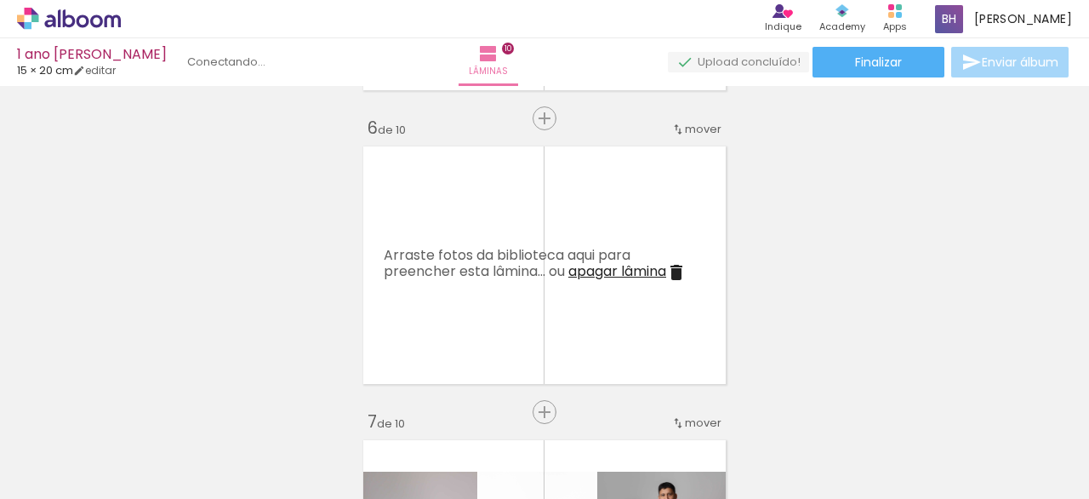
click at [680, 268] on iron-icon at bounding box center [676, 272] width 20 height 20
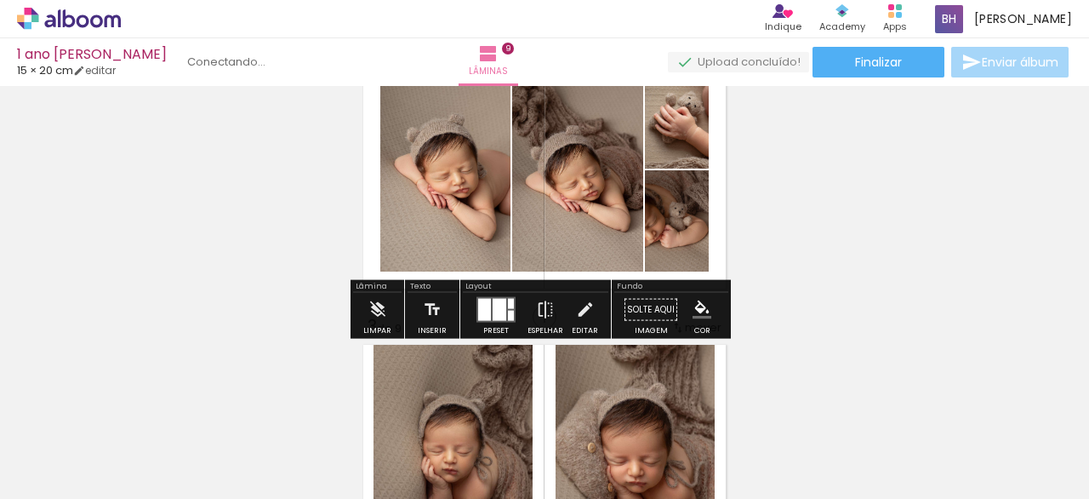
scroll to position [386, 0]
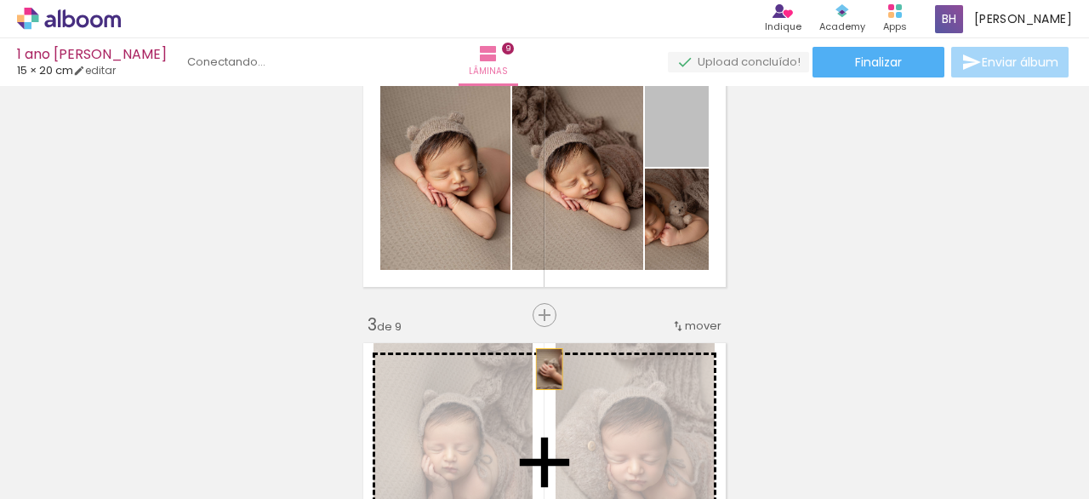
drag, startPoint x: 688, startPoint y: 121, endPoint x: 548, endPoint y: 361, distance: 278.0
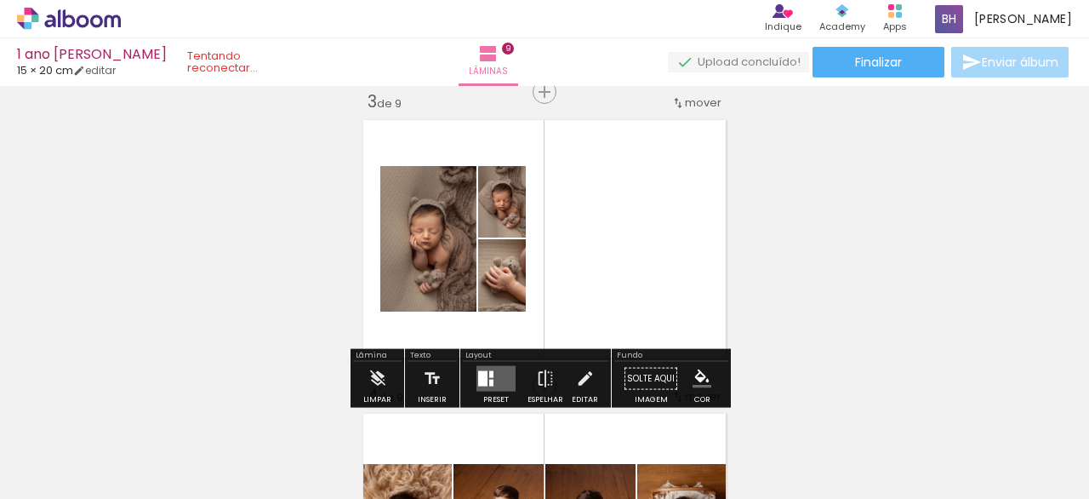
scroll to position [641, 0]
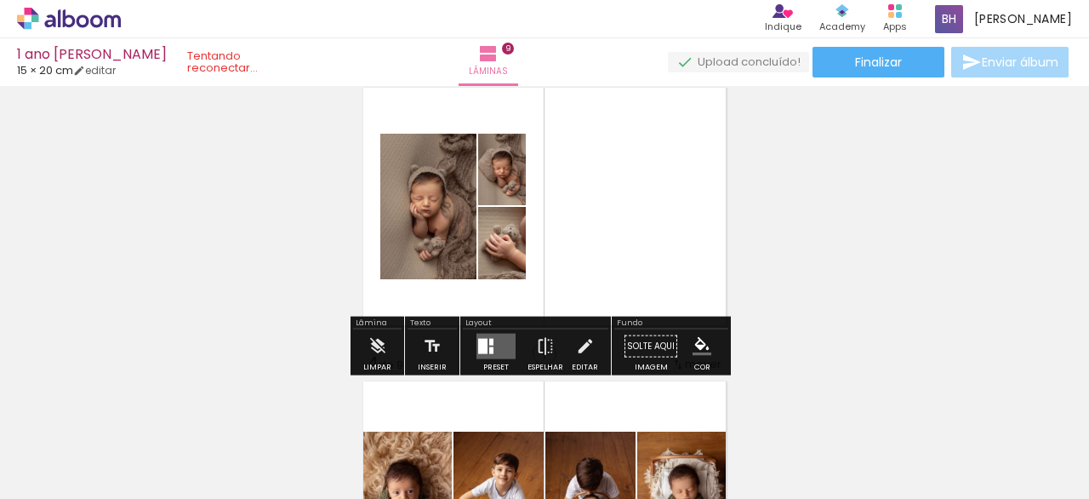
click at [493, 343] on quentale-layouter at bounding box center [495, 346] width 39 height 26
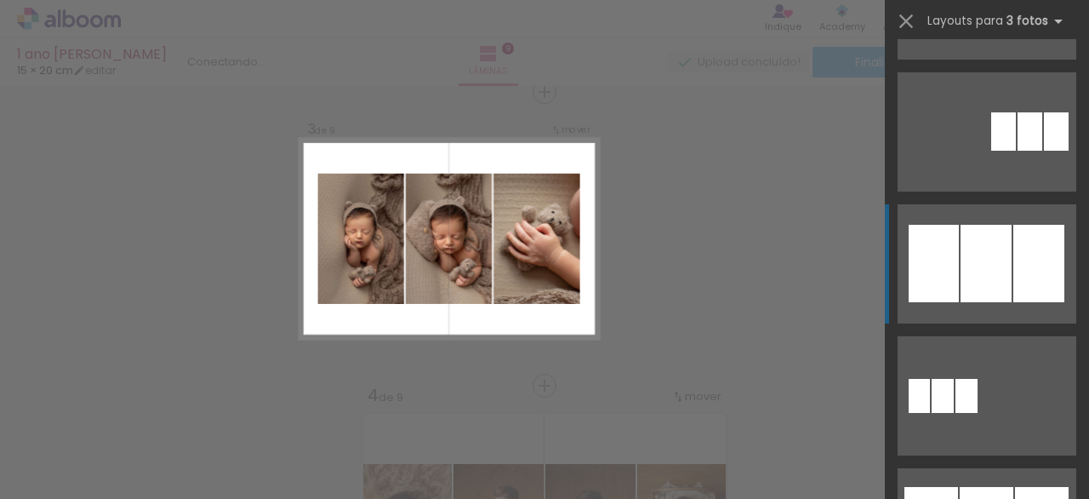
scroll to position [1036, 0]
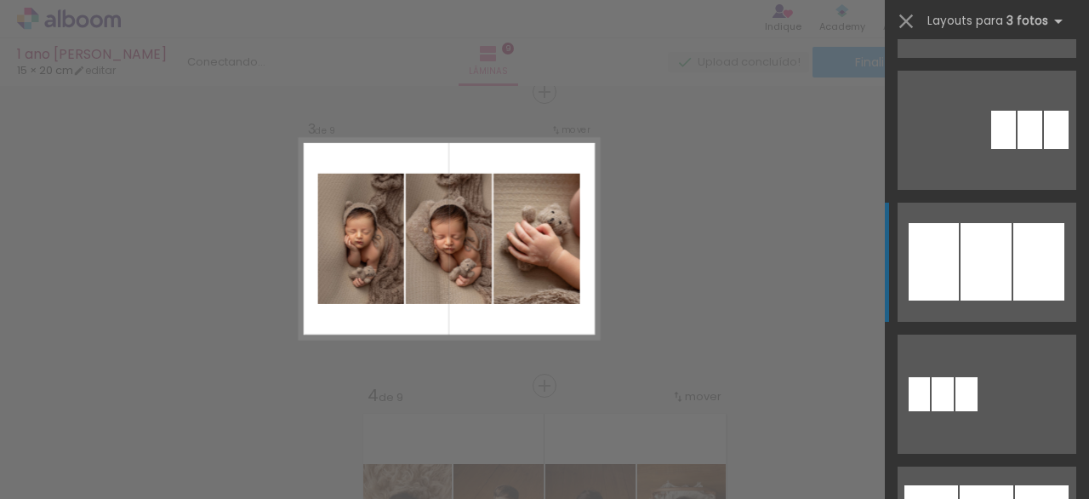
click at [987, 279] on div at bounding box center [985, 261] width 51 height 77
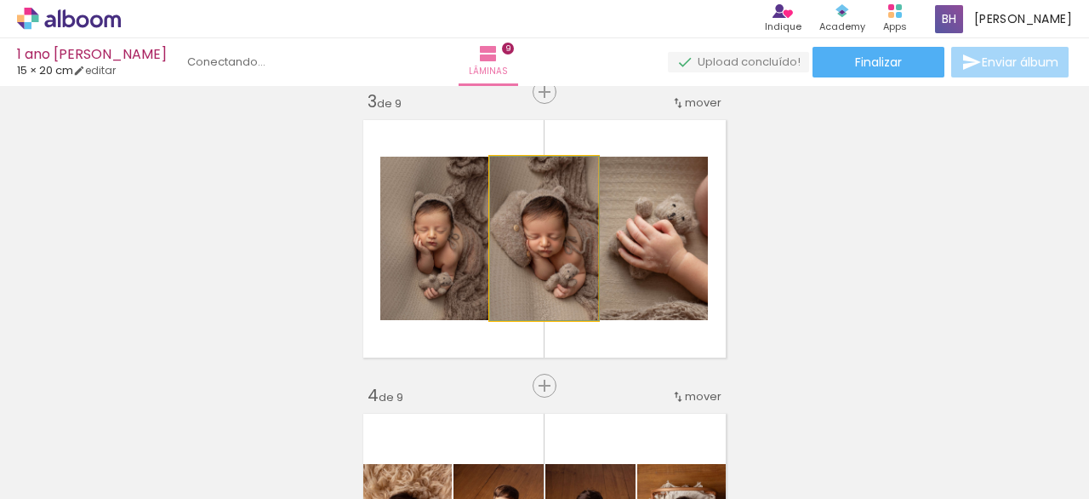
drag, startPoint x: 561, startPoint y: 286, endPoint x: 643, endPoint y: 285, distance: 82.5
click at [0, 0] on slot at bounding box center [0, 0] width 0 height 0
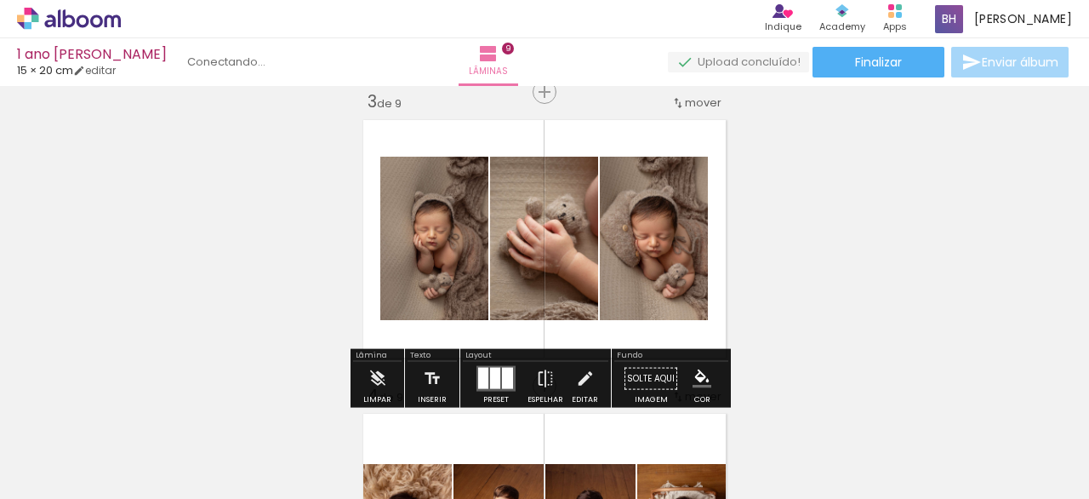
click at [490, 372] on div at bounding box center [495, 378] width 10 height 21
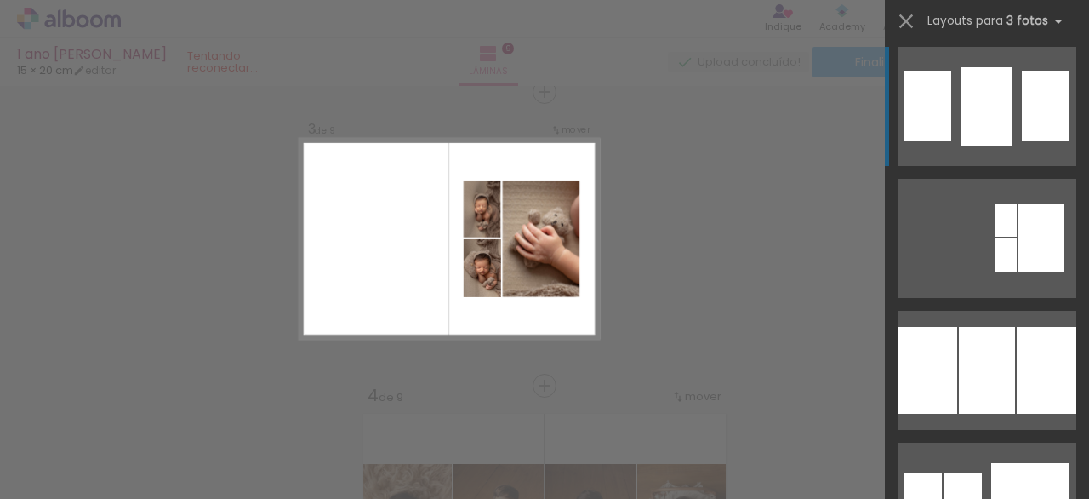
scroll to position [1867, 0]
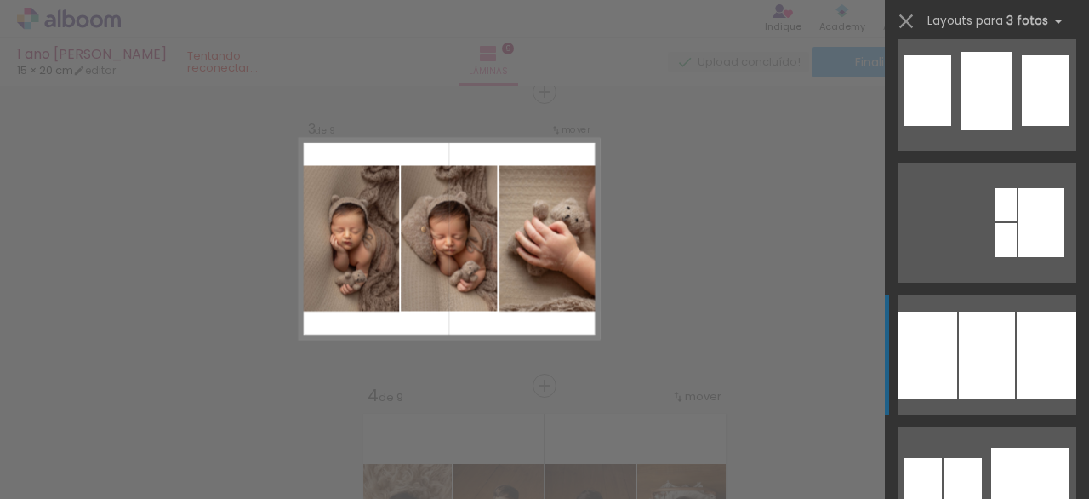
click at [1017, 335] on div at bounding box center [1047, 354] width 60 height 87
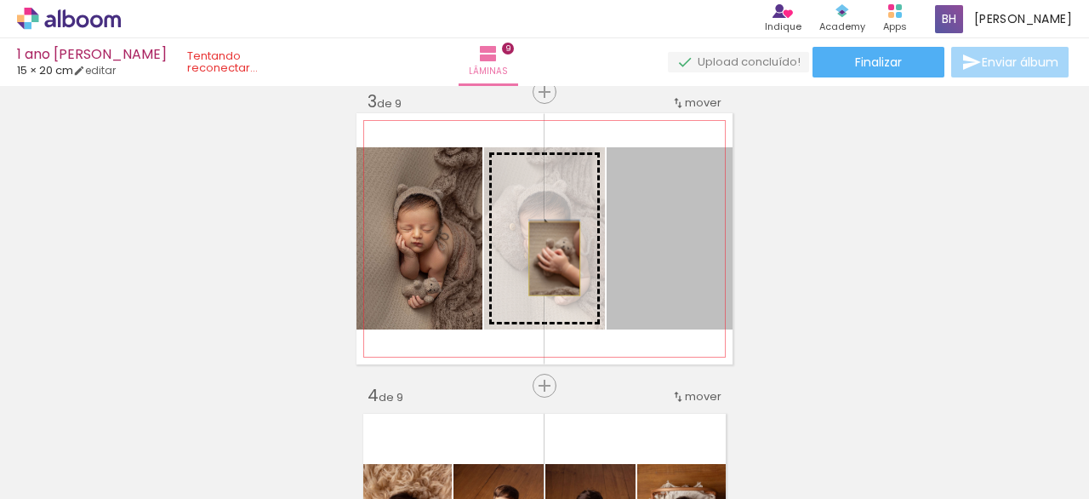
drag, startPoint x: 646, startPoint y: 274, endPoint x: 557, endPoint y: 261, distance: 89.4
click at [0, 0] on slot at bounding box center [0, 0] width 0 height 0
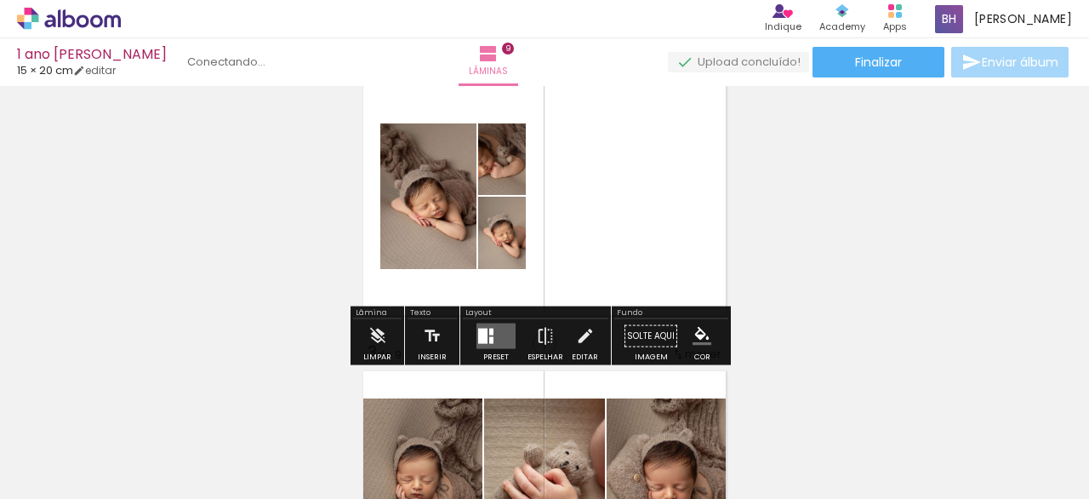
scroll to position [359, 0]
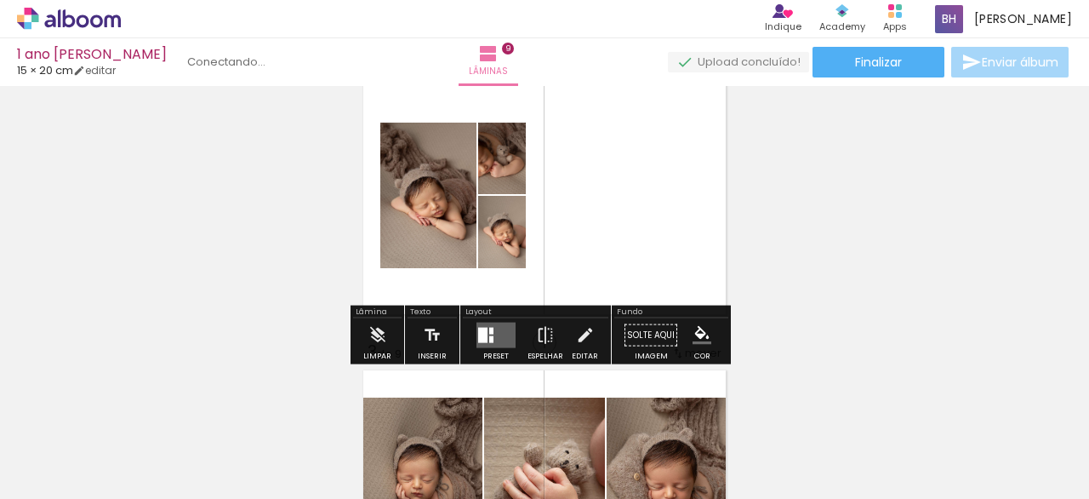
click at [489, 341] on div at bounding box center [491, 339] width 4 height 7
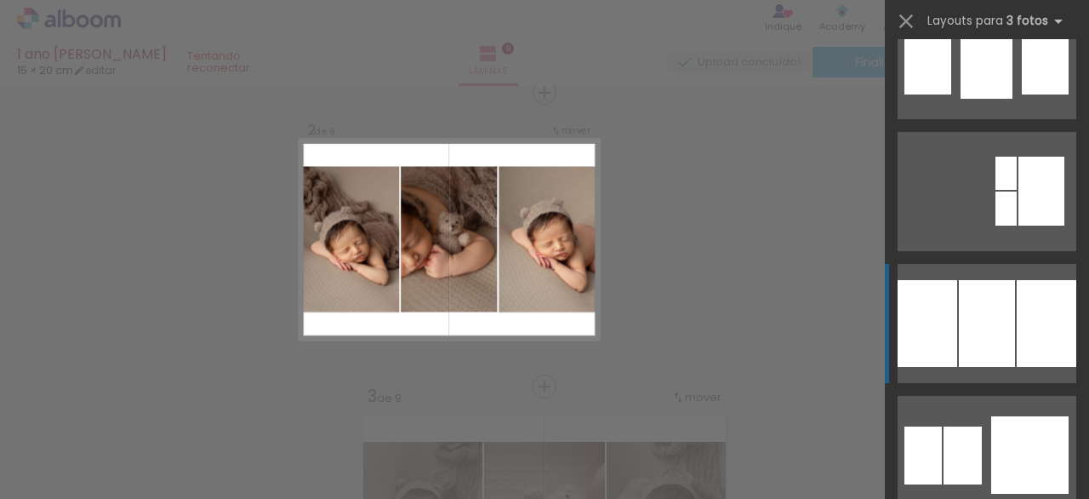
scroll to position [1902, 0]
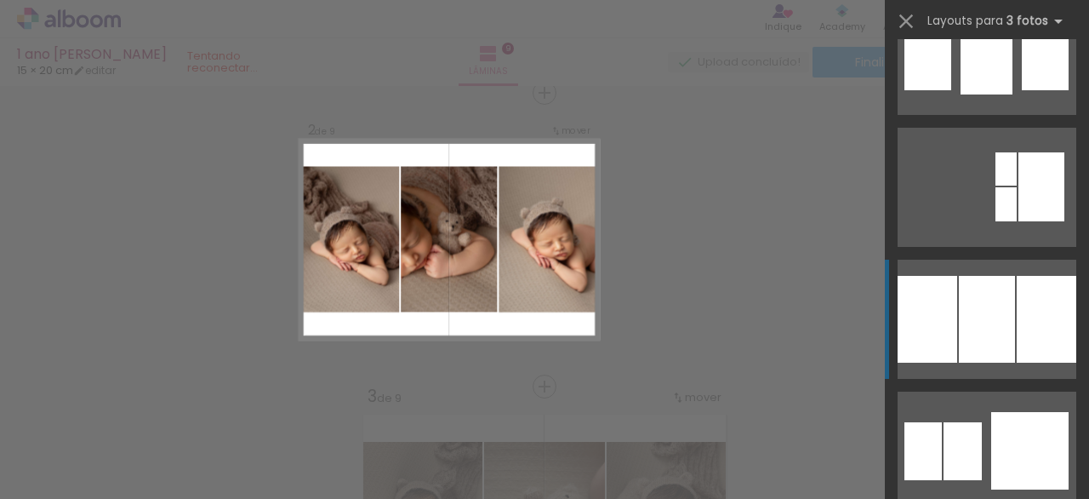
click at [1000, 322] on div at bounding box center [987, 319] width 56 height 87
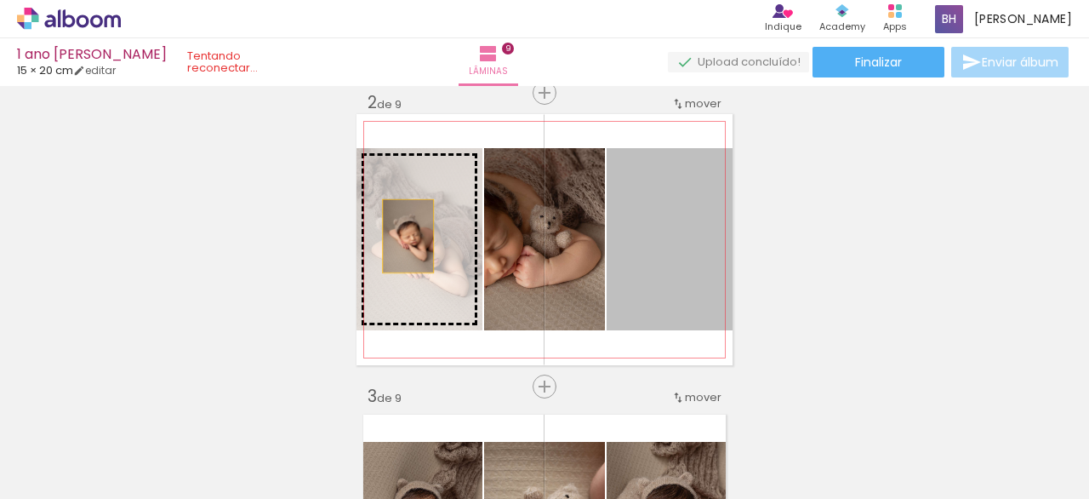
drag, startPoint x: 698, startPoint y: 260, endPoint x: 402, endPoint y: 227, distance: 297.9
click at [0, 0] on slot at bounding box center [0, 0] width 0 height 0
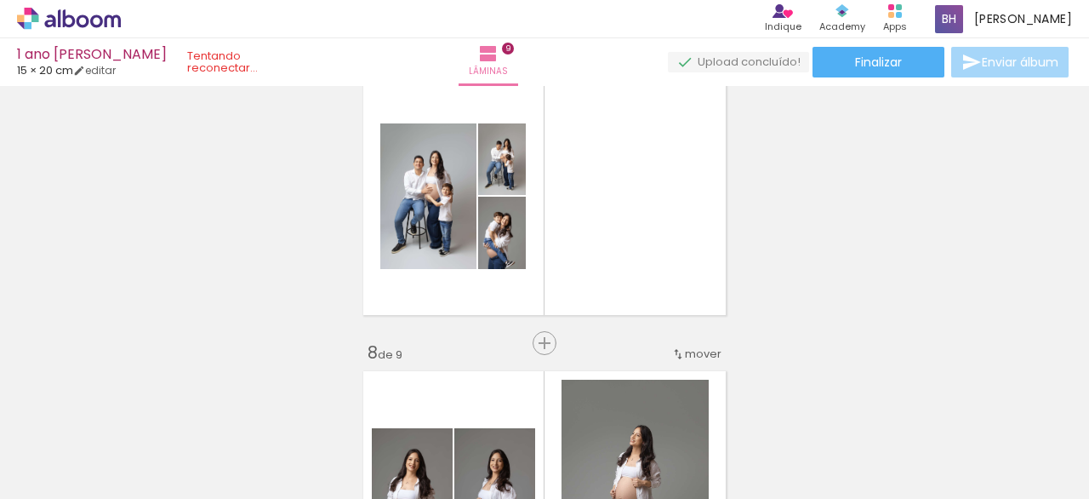
scroll to position [1809, 0]
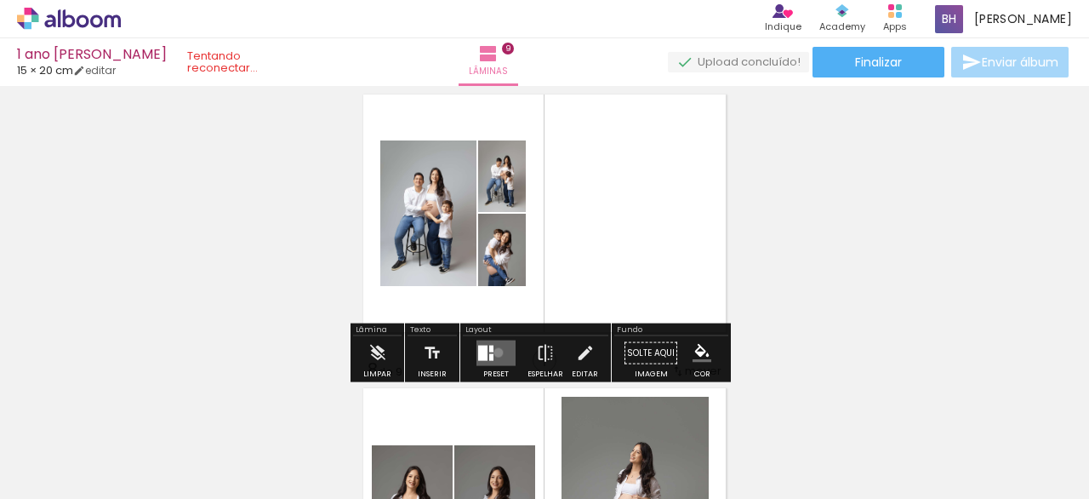
drag, startPoint x: 494, startPoint y: 351, endPoint x: 487, endPoint y: 341, distance: 12.8
click at [494, 351] on quentale-layouter at bounding box center [495, 353] width 39 height 26
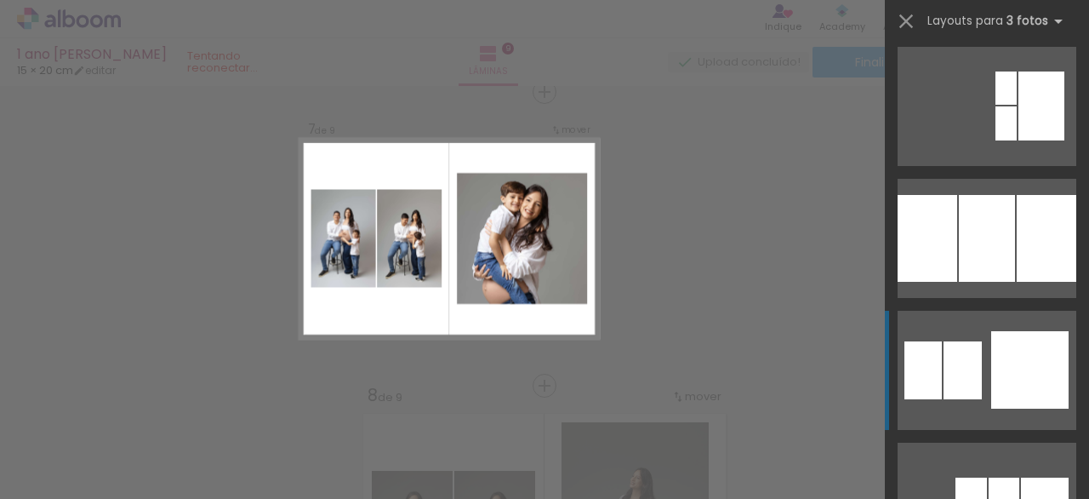
scroll to position [2072, 0]
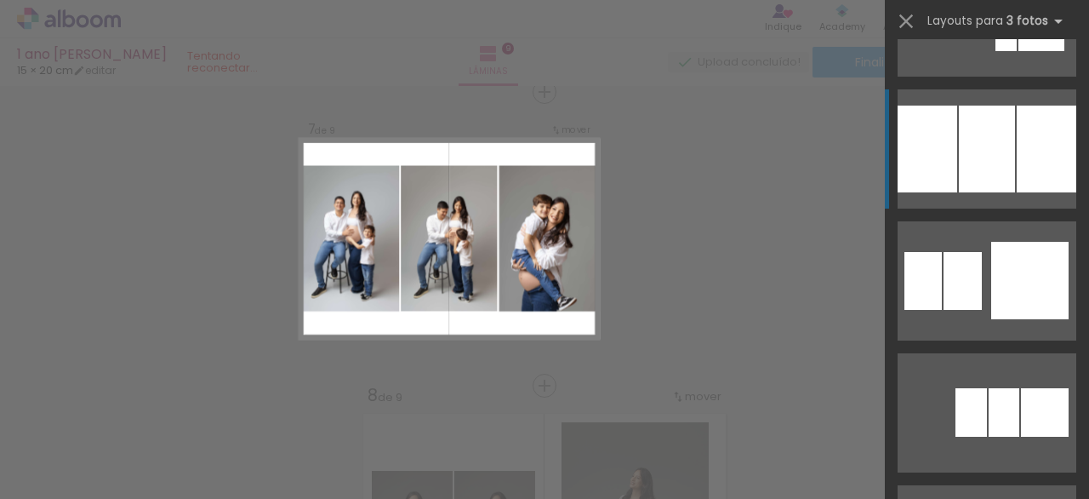
click at [997, 191] on div at bounding box center [987, 148] width 56 height 87
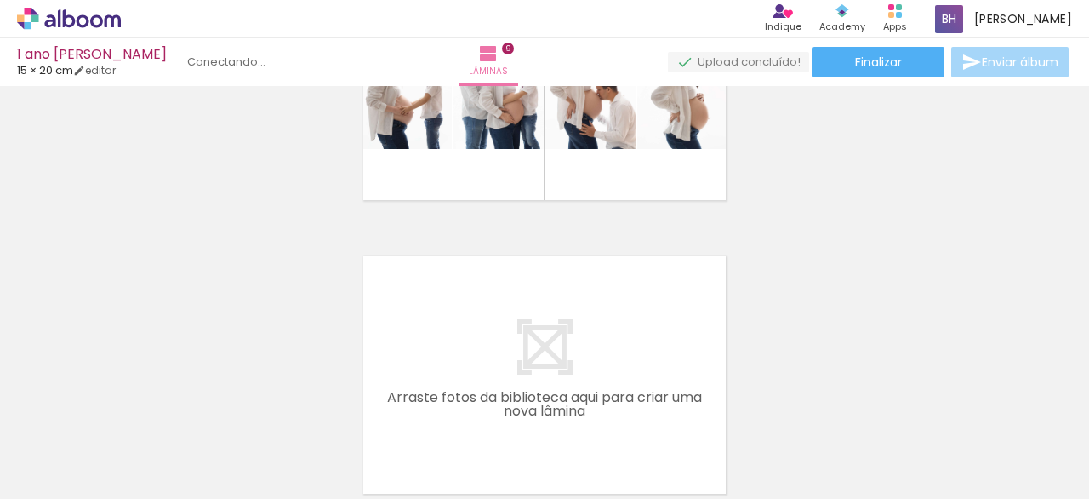
scroll to position [2548, 0]
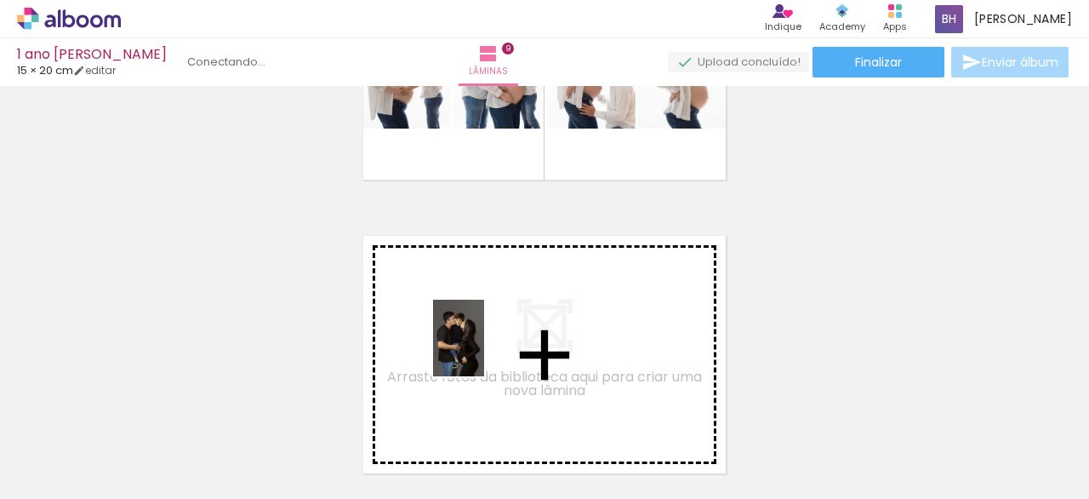
drag, startPoint x: 840, startPoint y: 448, endPoint x: 476, endPoint y: 349, distance: 376.7
click at [476, 349] on quentale-workspace at bounding box center [544, 249] width 1089 height 499
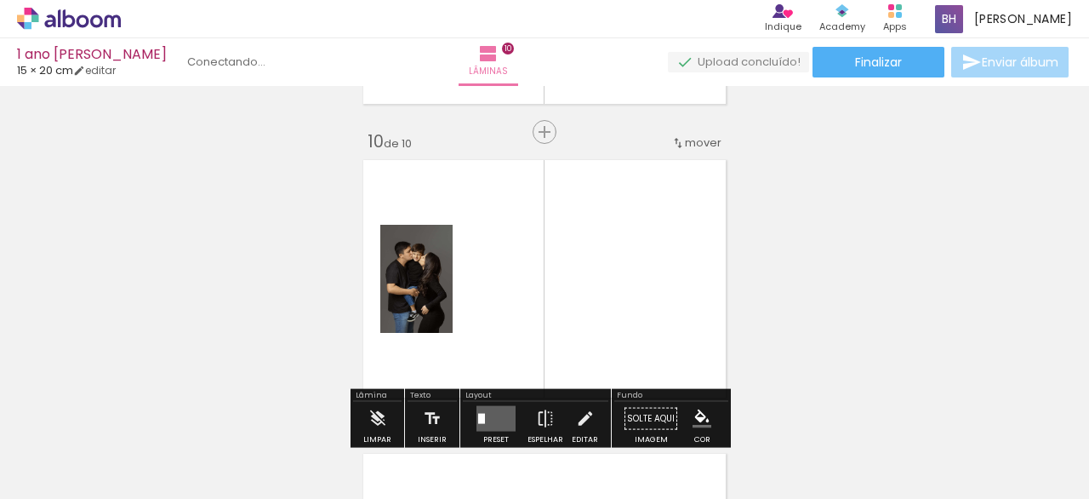
scroll to position [2663, 0]
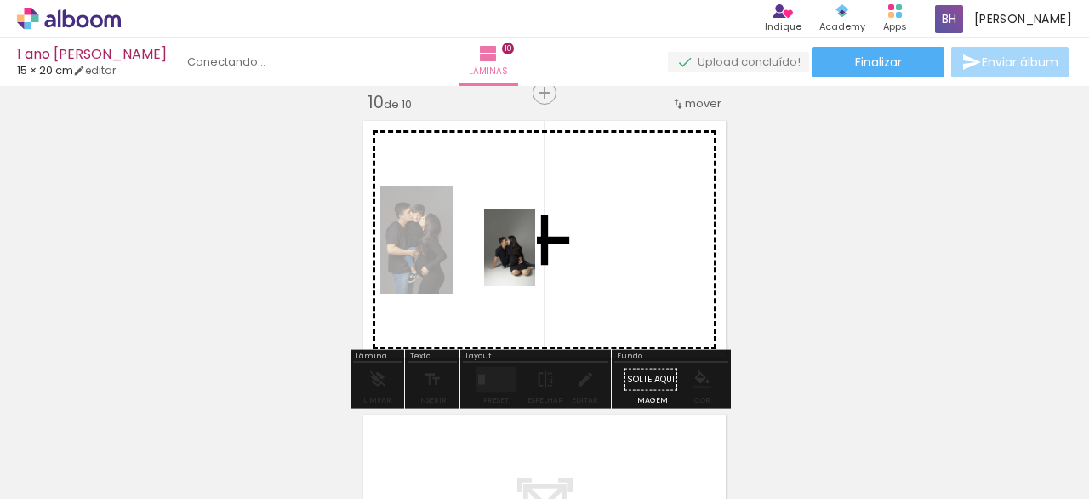
drag, startPoint x: 933, startPoint y: 442, endPoint x: 708, endPoint y: 325, distance: 254.2
click at [545, 256] on quentale-workspace at bounding box center [544, 249] width 1089 height 499
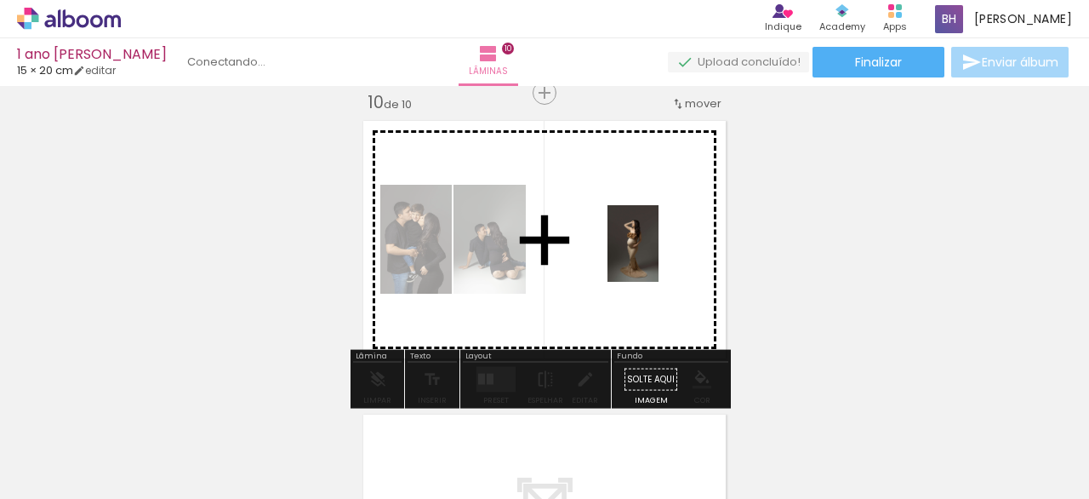
drag, startPoint x: 1033, startPoint y: 457, endPoint x: 661, endPoint y: 253, distance: 424.2
click at [654, 254] on quentale-workspace at bounding box center [544, 249] width 1089 height 499
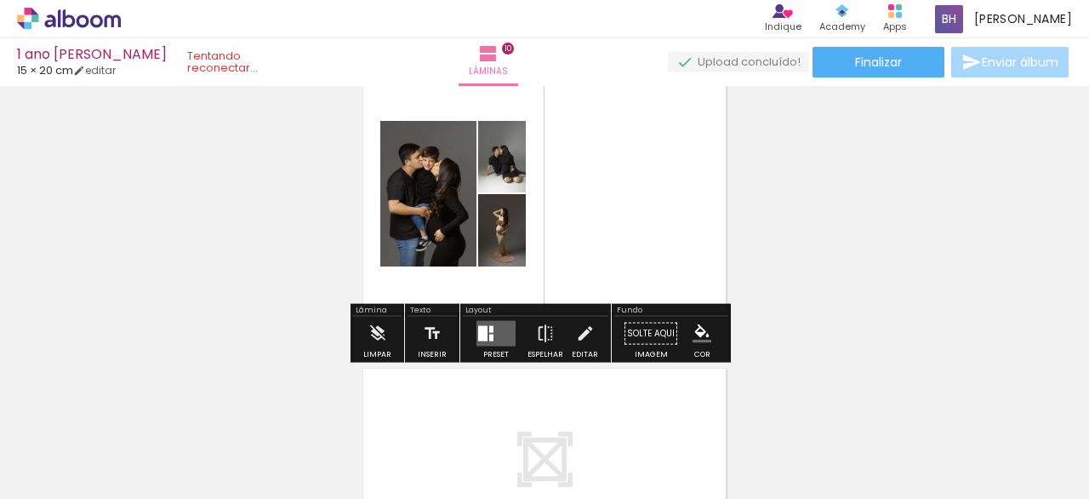
scroll to position [2710, 0]
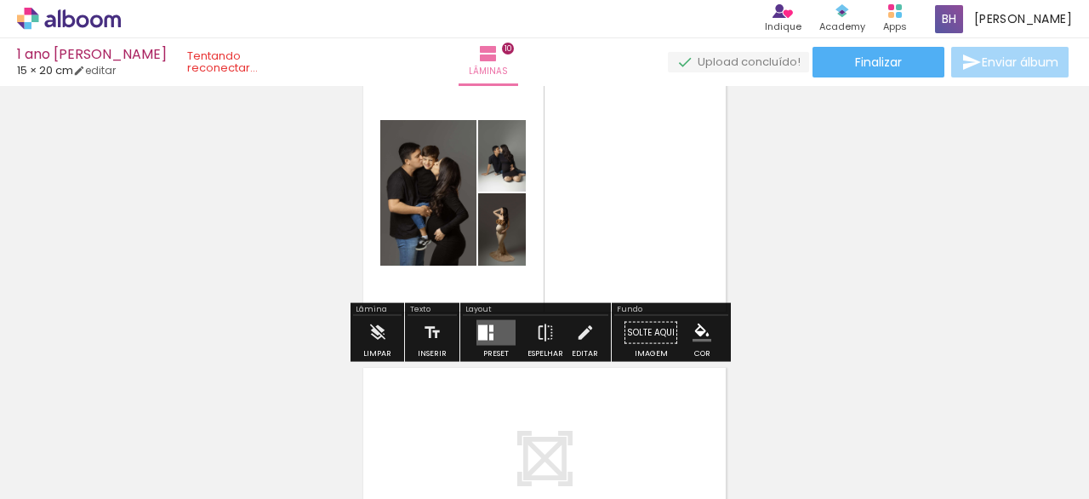
click at [496, 333] on quentale-layouter at bounding box center [495, 333] width 39 height 26
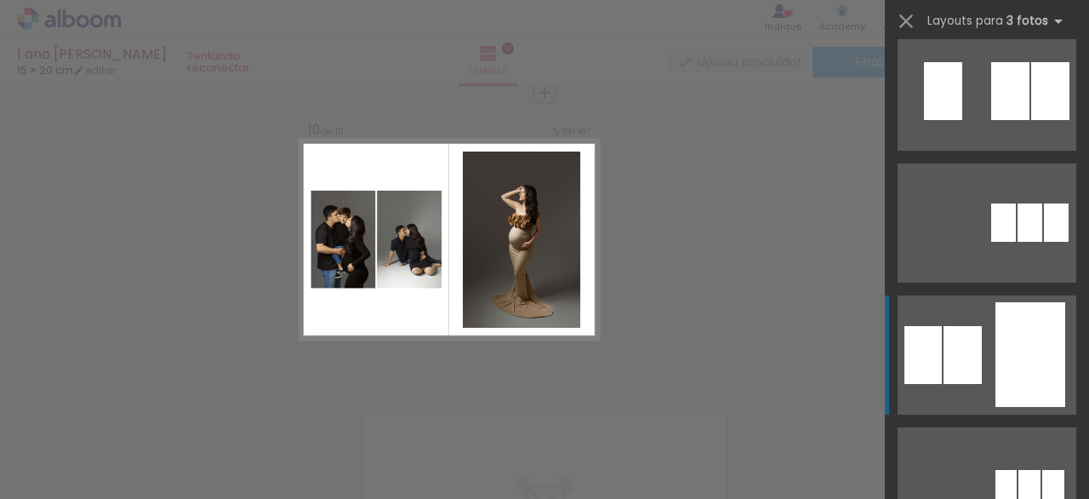
scroll to position [156, 0]
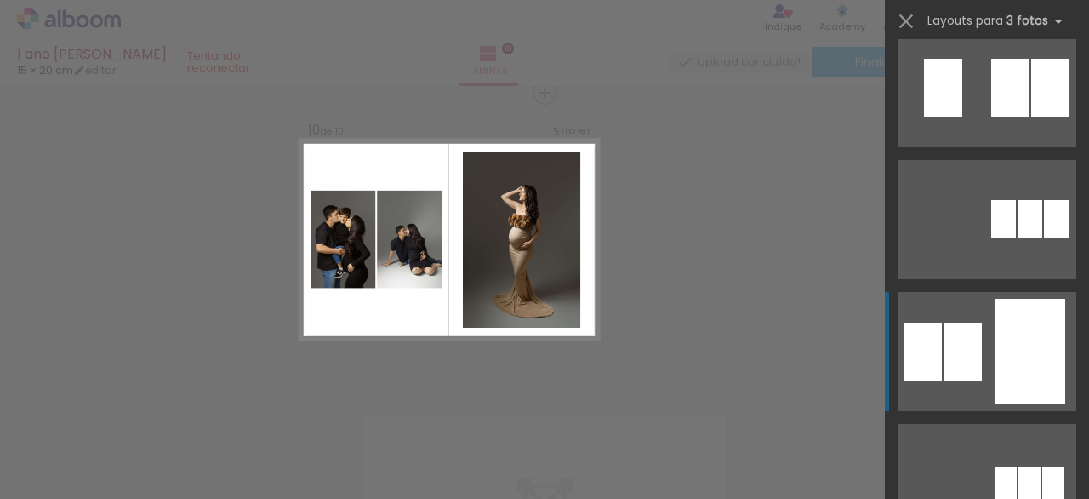
click at [1020, 365] on div at bounding box center [1030, 351] width 70 height 105
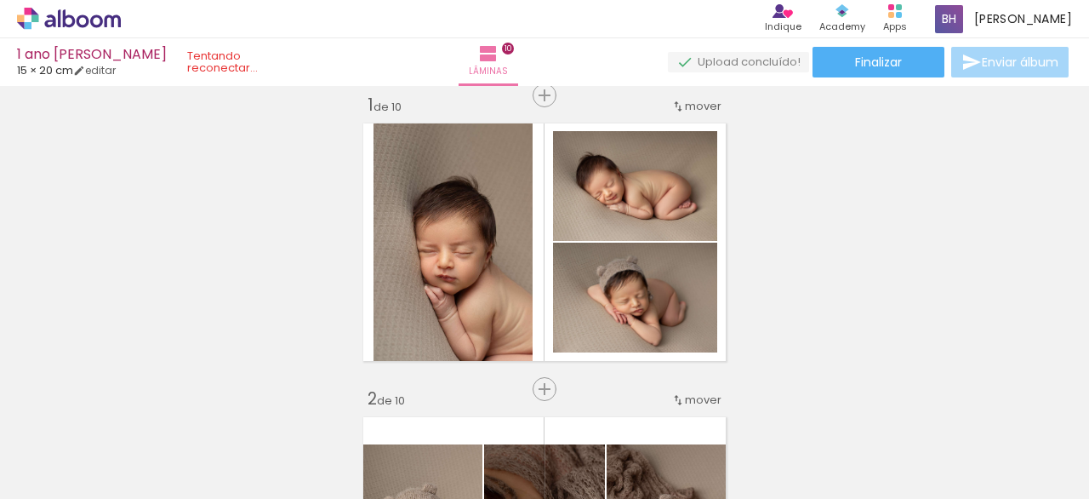
scroll to position [0, 0]
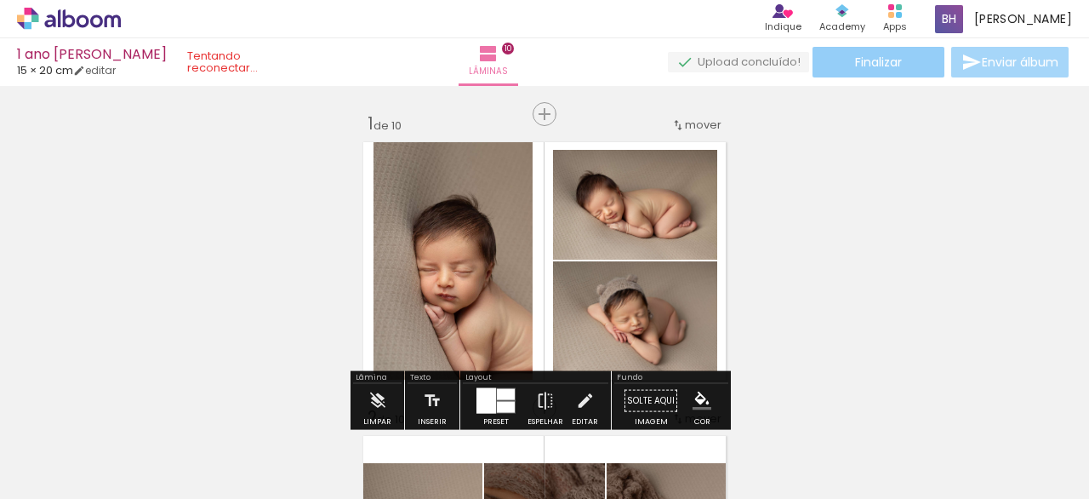
click at [868, 61] on span "Finalizar" at bounding box center [878, 62] width 47 height 12
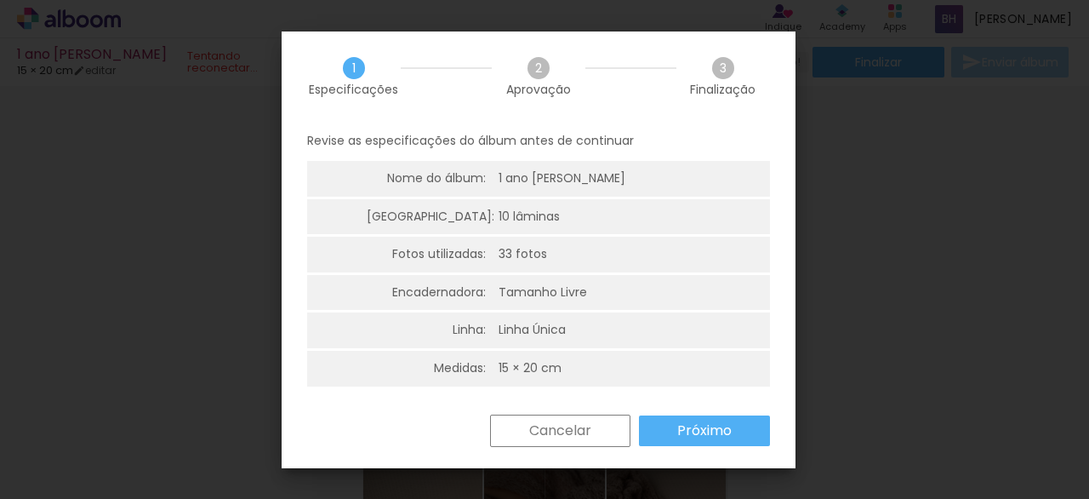
click at [0, 0] on slot "Próximo" at bounding box center [0, 0] width 0 height 0
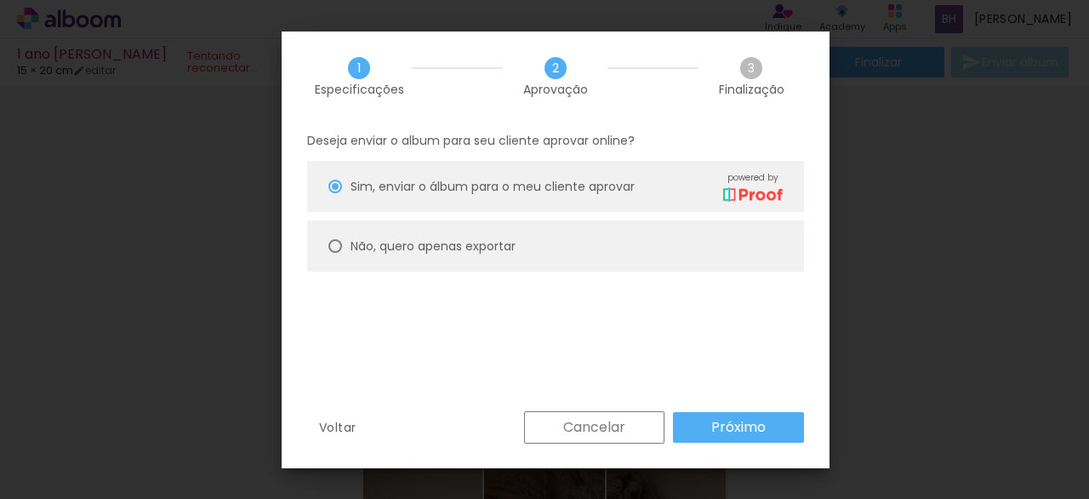
click at [334, 242] on div at bounding box center [335, 246] width 14 height 14
type paper-radio-button "on"
click at [0, 0] on slot "Próximo" at bounding box center [0, 0] width 0 height 0
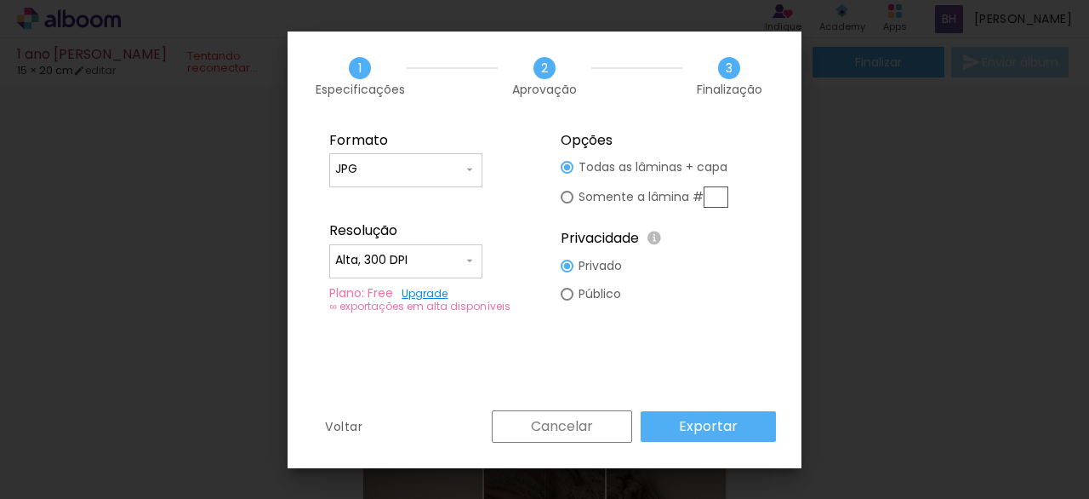
click at [0, 0] on slot "Exportar" at bounding box center [0, 0] width 0 height 0
click at [684, 428] on div "Cancelar Exportar" at bounding box center [629, 426] width 293 height 32
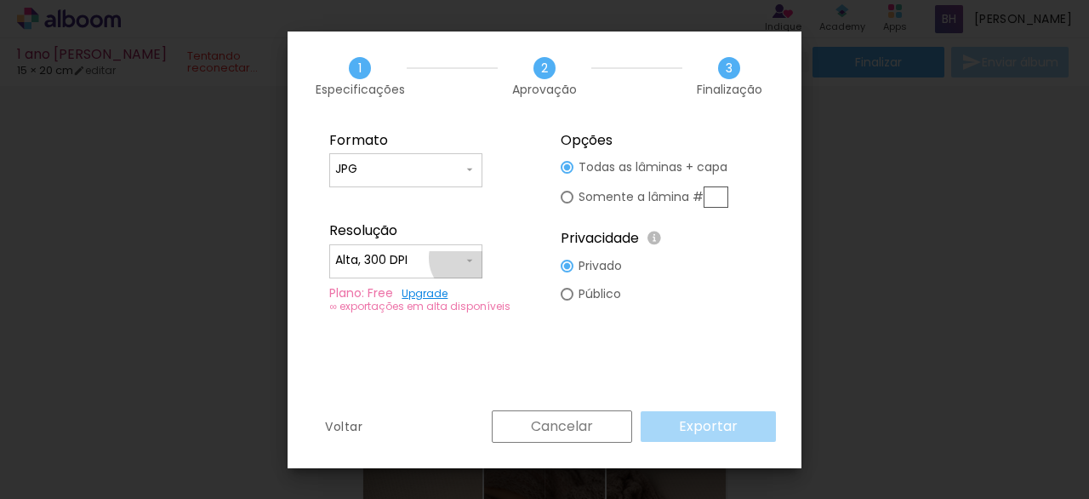
click at [470, 257] on iron-icon at bounding box center [470, 261] width 14 height 14
click at [469, 255] on paper-item "Alta, 300 DPI" at bounding box center [405, 258] width 153 height 34
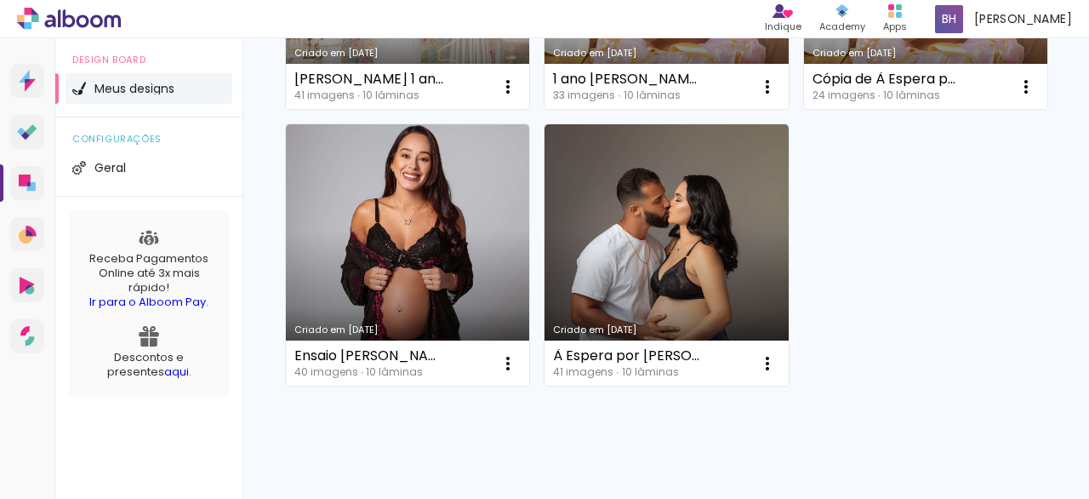
scroll to position [915, 0]
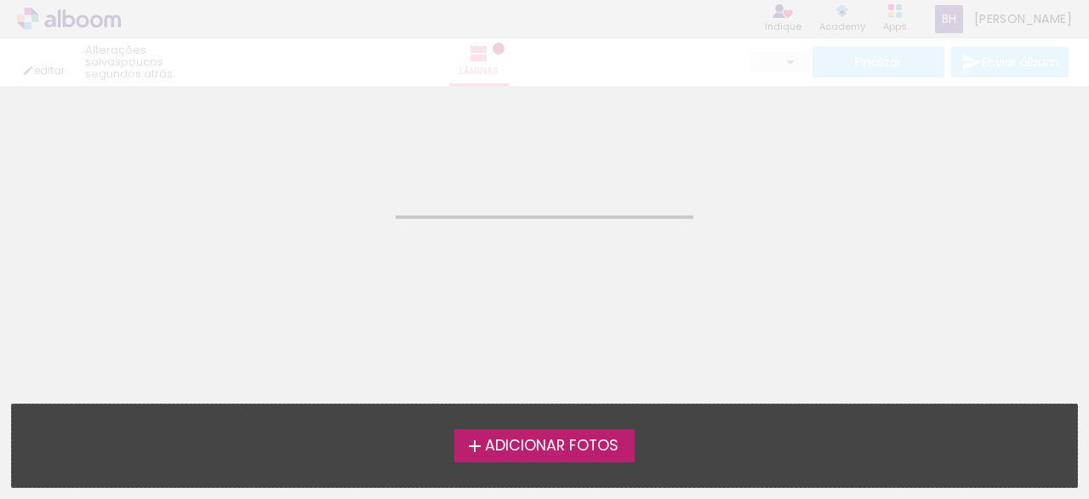
click at [690, 168] on neon-animatable "Confirmar Cancelar" at bounding box center [544, 172] width 1089 height 173
click at [493, 443] on span "Adicionar Fotos" at bounding box center [552, 445] width 134 height 15
click at [0, 0] on input "file" at bounding box center [0, 0] width 0 height 0
click at [540, 453] on span "Adicionar Fotos" at bounding box center [552, 445] width 134 height 15
click at [0, 0] on input "file" at bounding box center [0, 0] width 0 height 0
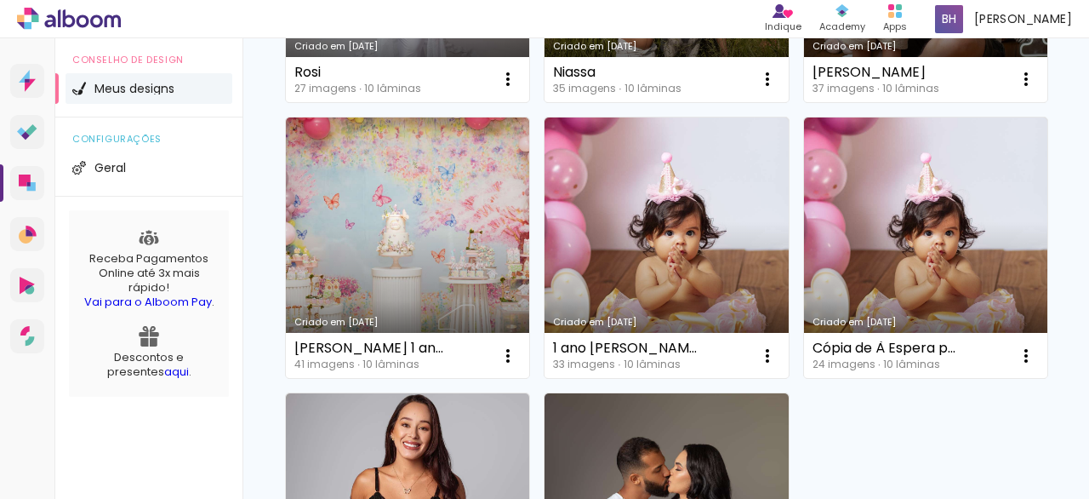
scroll to position [663, 0]
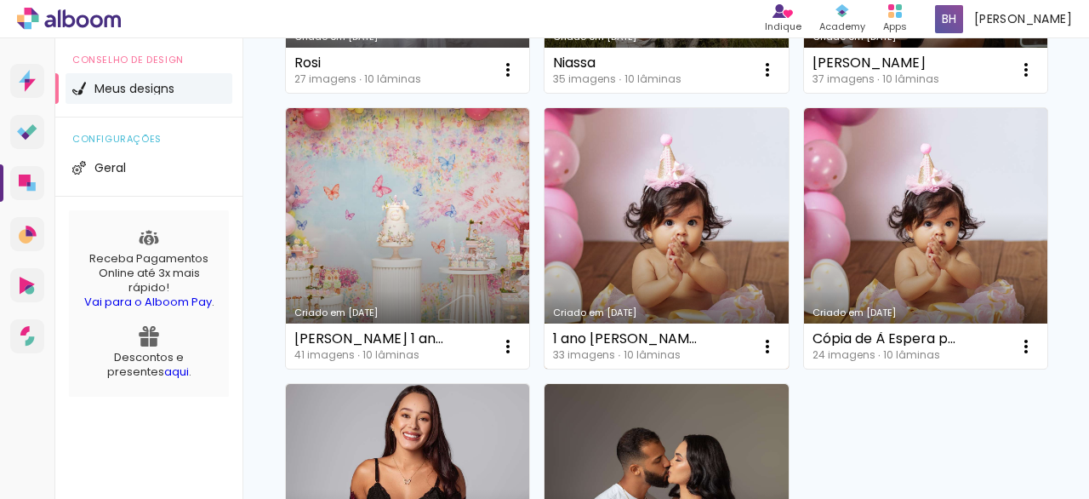
click at [666, 369] on link "Criado em [DATE]" at bounding box center [665, 238] width 243 height 261
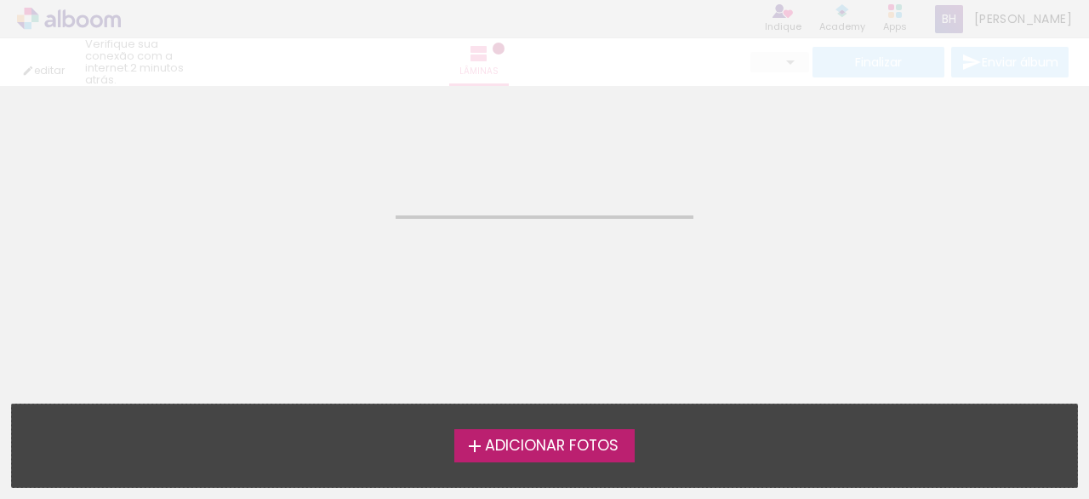
click at [476, 353] on neon-animated-pages "Confirmar Cancelar" at bounding box center [544, 292] width 1089 height 413
click at [527, 438] on font "Adicionar fotos" at bounding box center [552, 445] width 134 height 20
click at [0, 0] on input "file" at bounding box center [0, 0] width 0 height 0
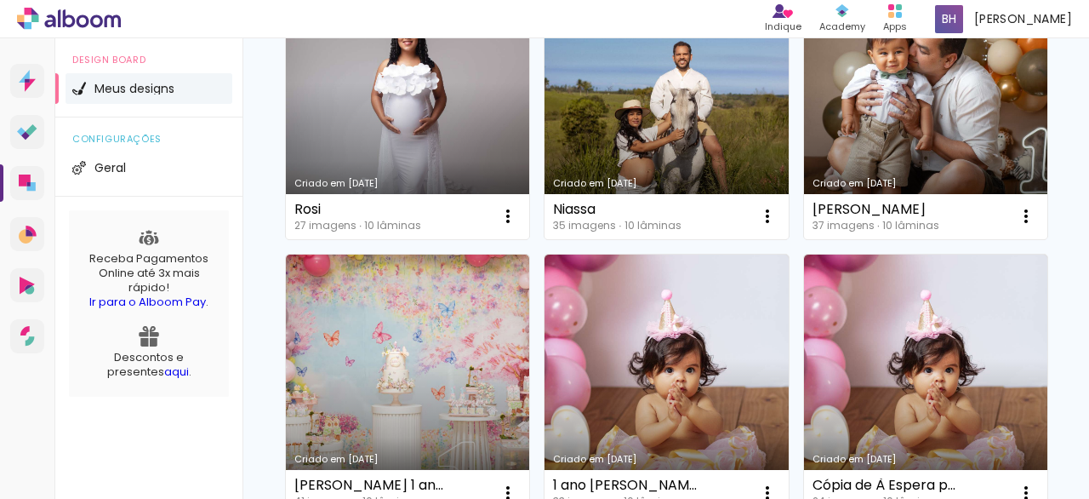
scroll to position [518, 0]
